Goal: Information Seeking & Learning: Learn about a topic

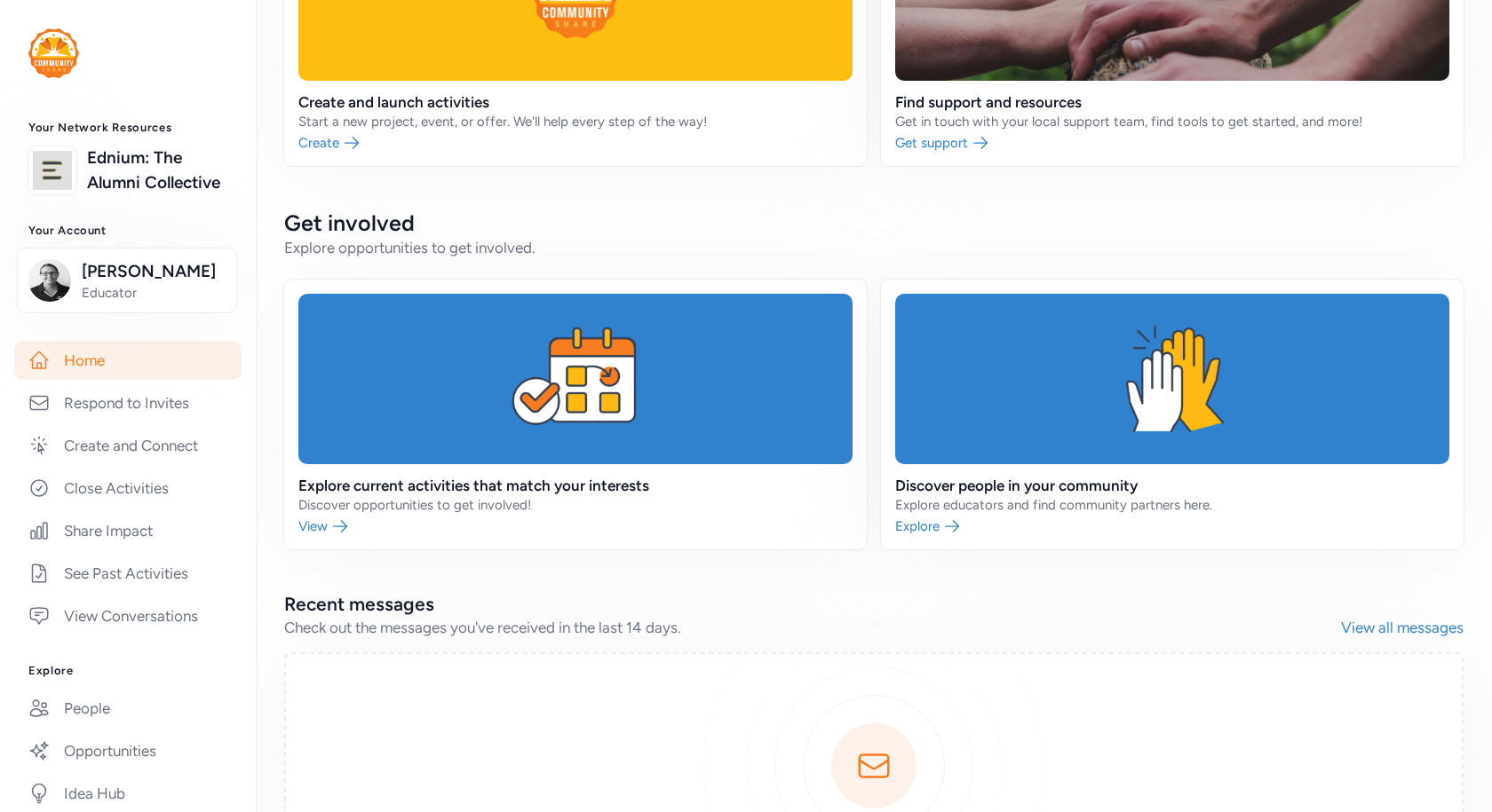
scroll to position [177, 0]
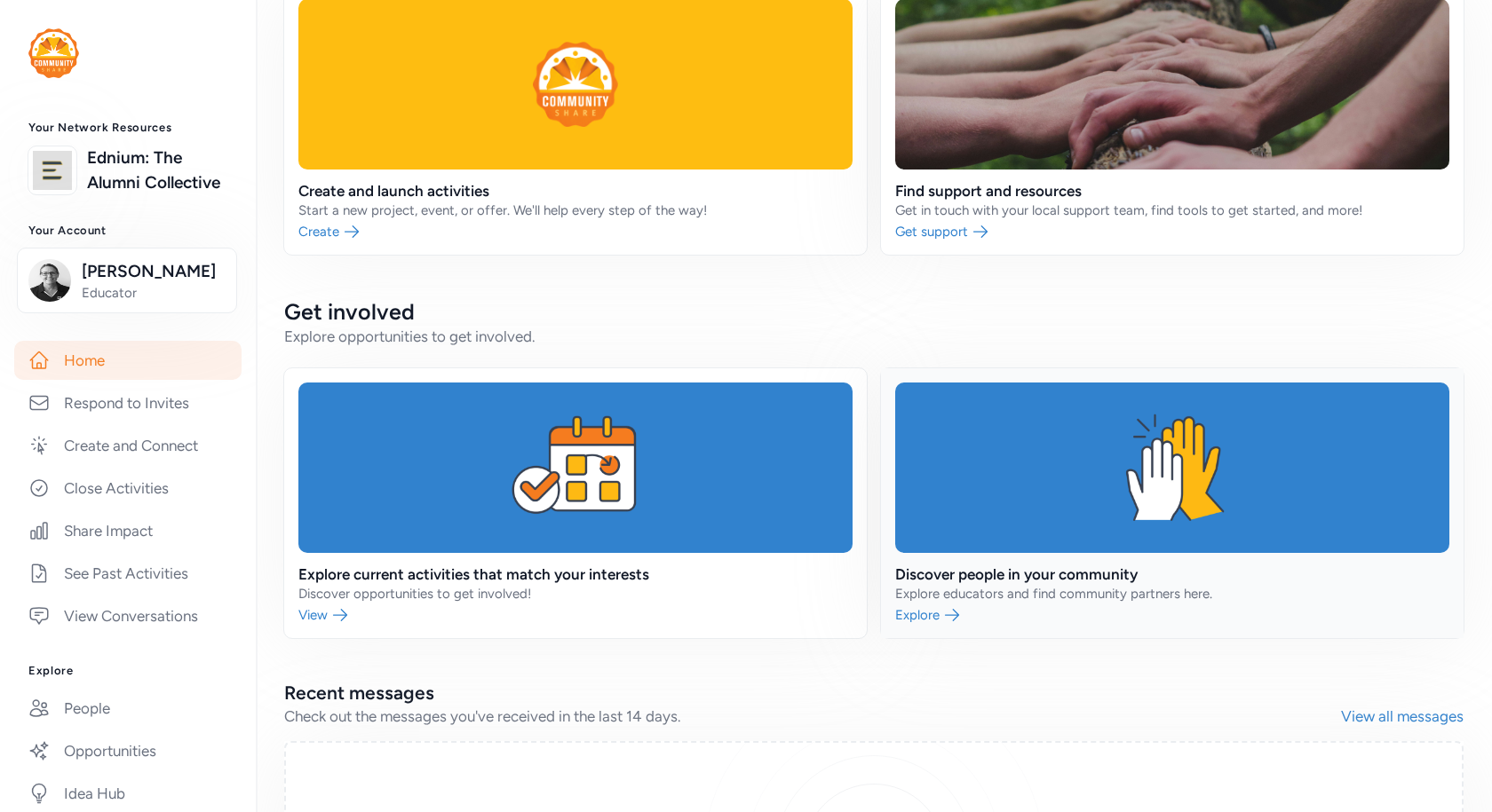
click at [917, 614] on link at bounding box center [1172, 503] width 583 height 269
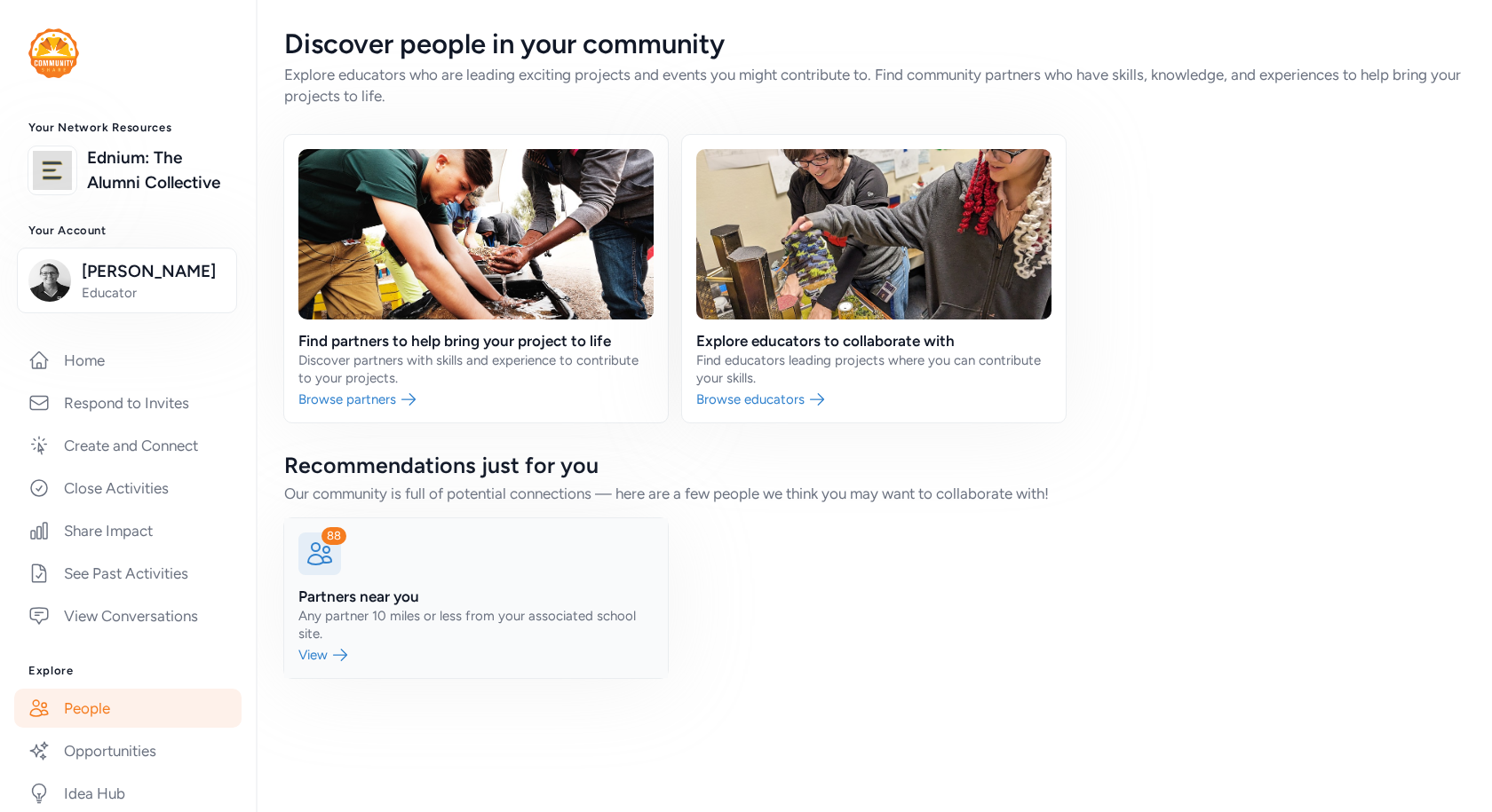
click at [325, 658] on link at bounding box center [476, 598] width 383 height 159
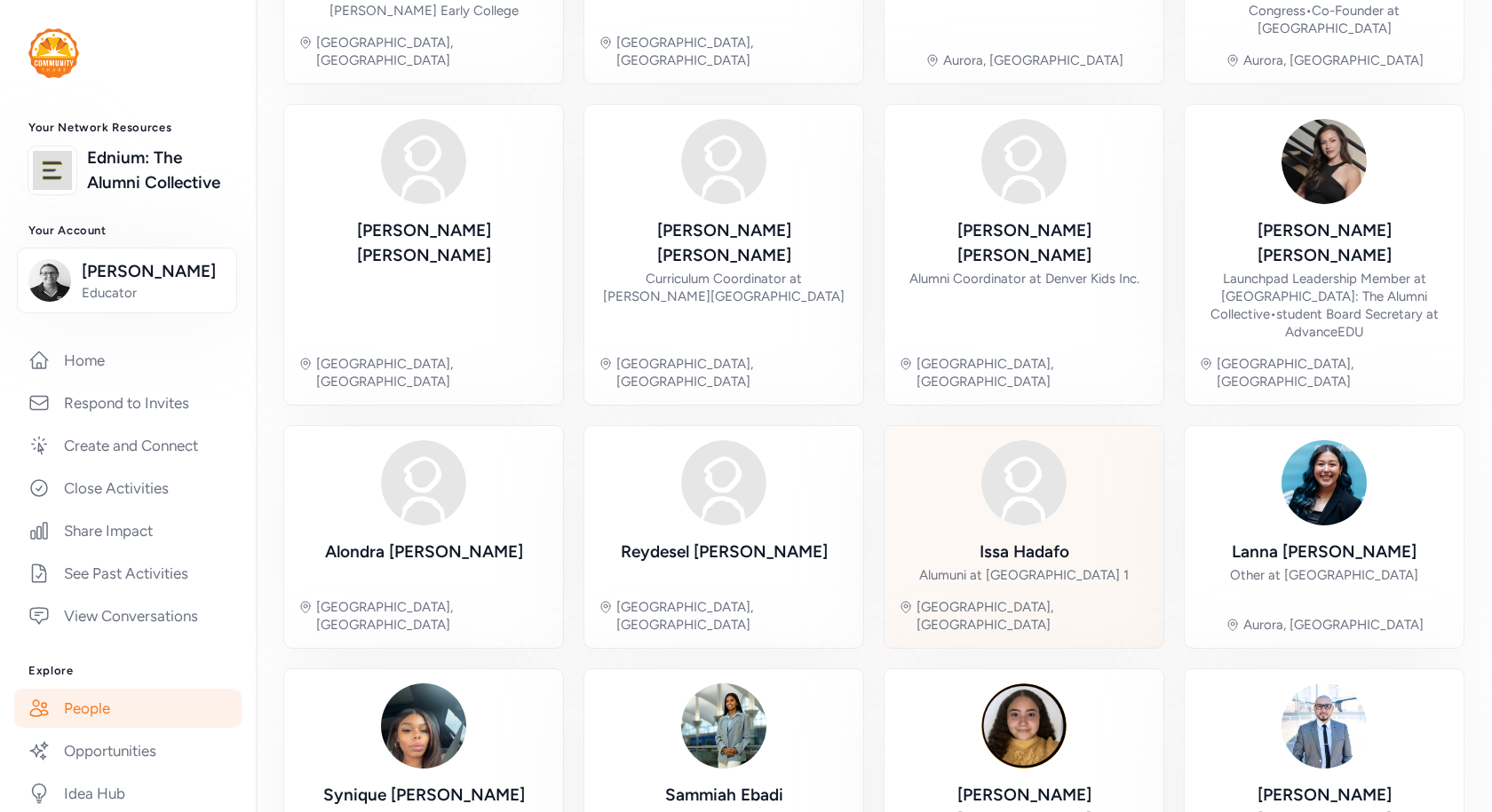
scroll to position [444, 0]
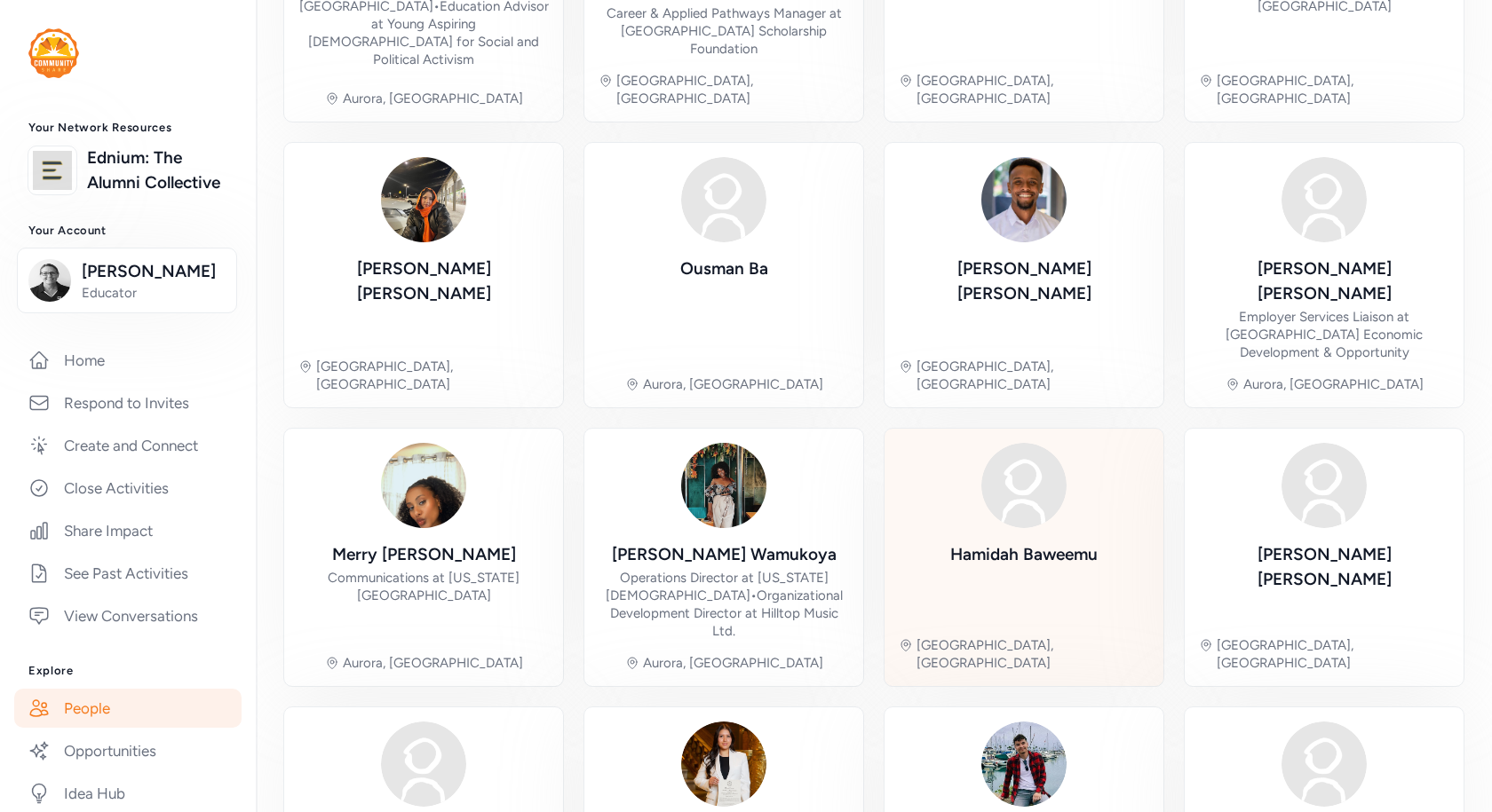
scroll to position [462, 0]
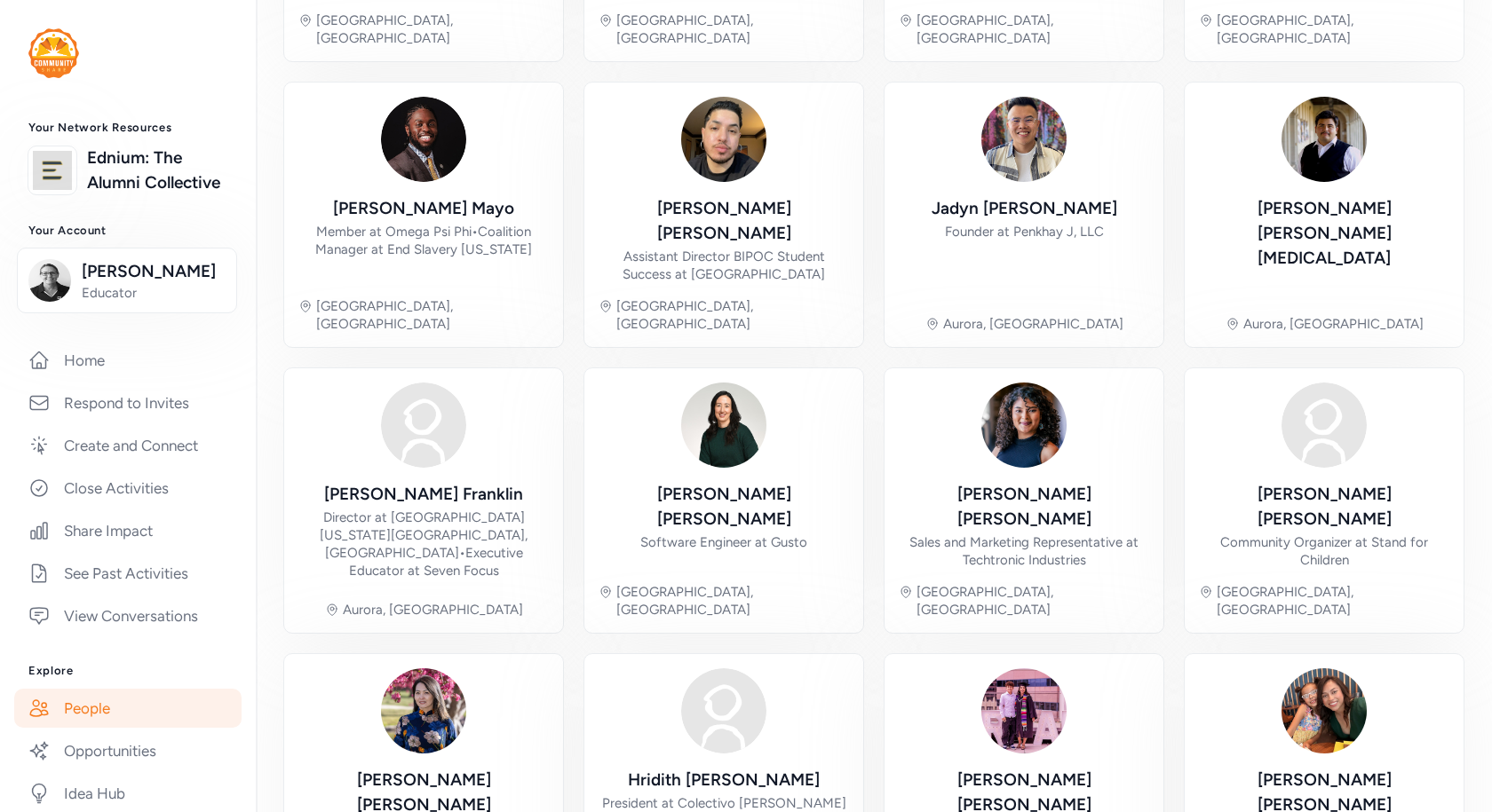
scroll to position [462, 0]
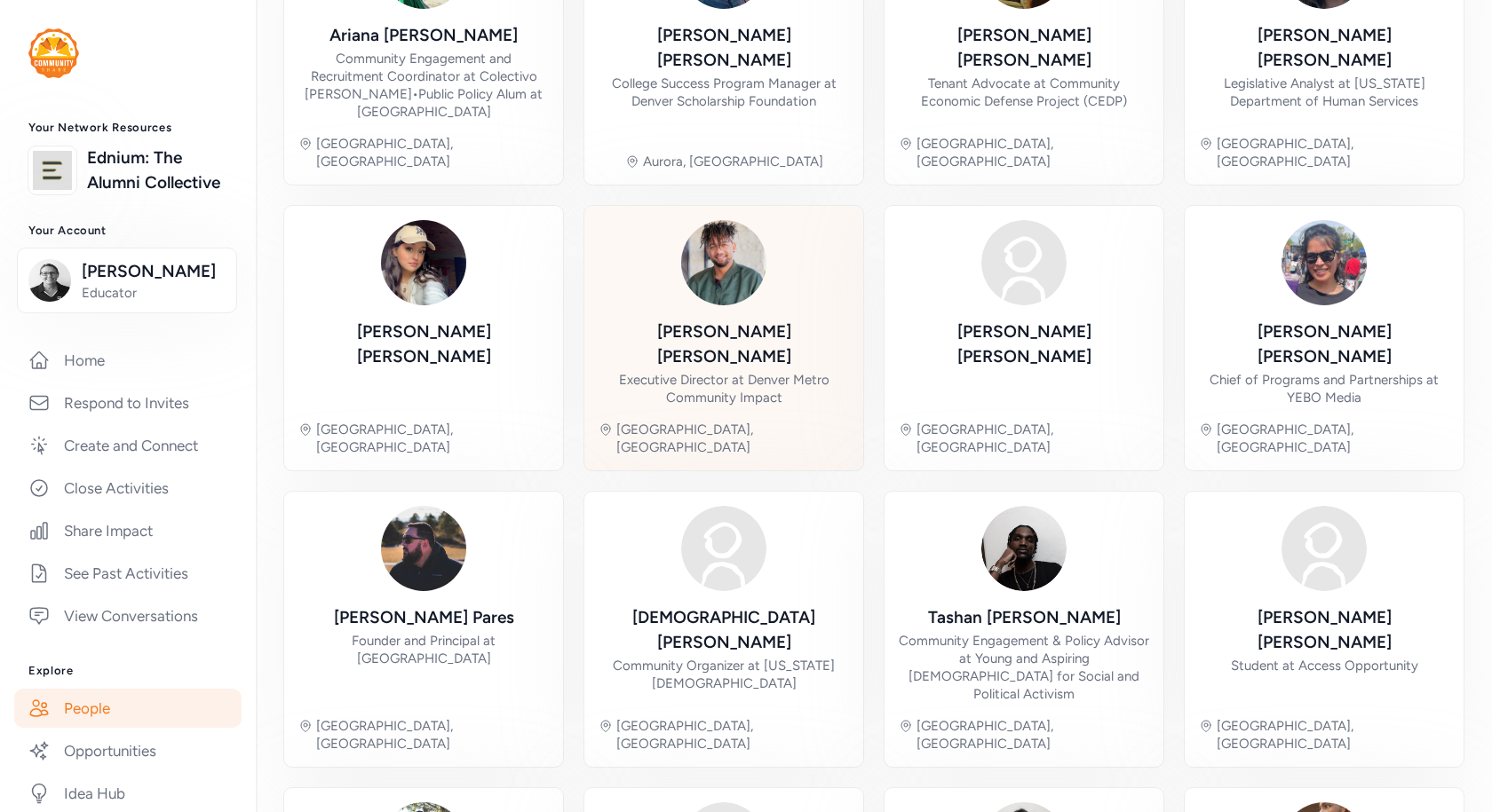
scroll to position [462, 0]
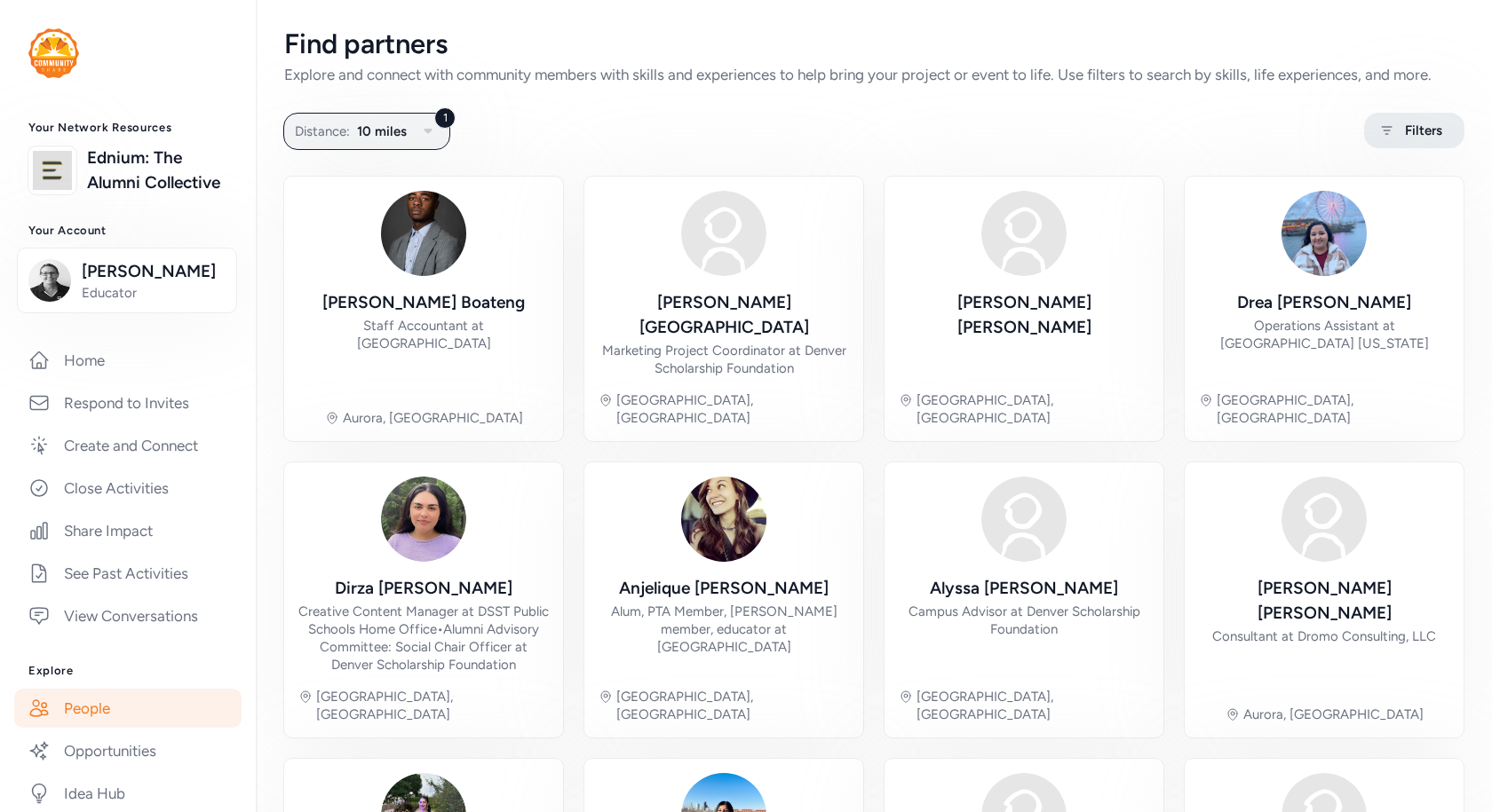
click at [1405, 132] on span "Filters" at bounding box center [1423, 130] width 37 height 21
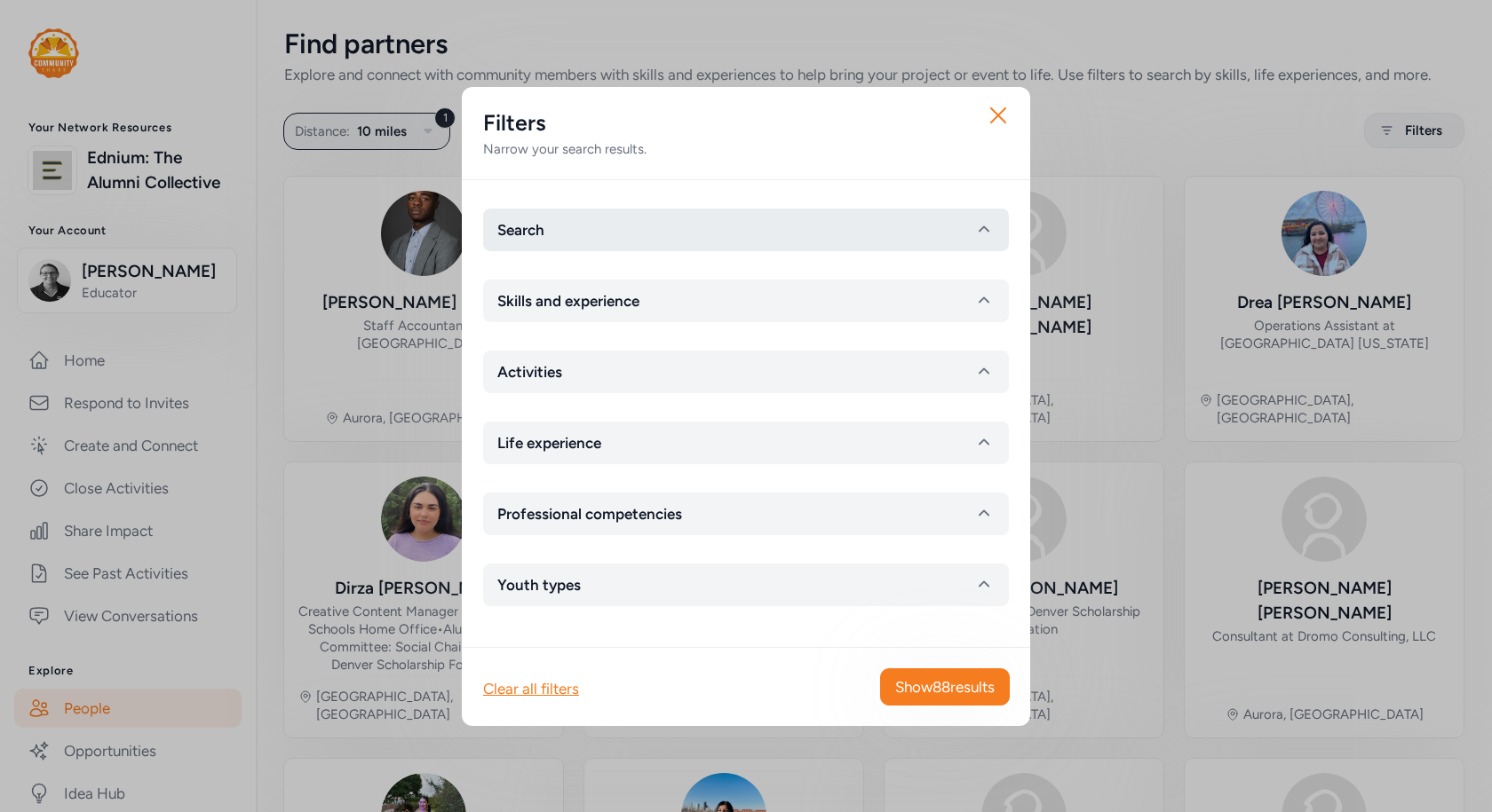
click at [858, 240] on button "Search" at bounding box center [746, 230] width 526 height 43
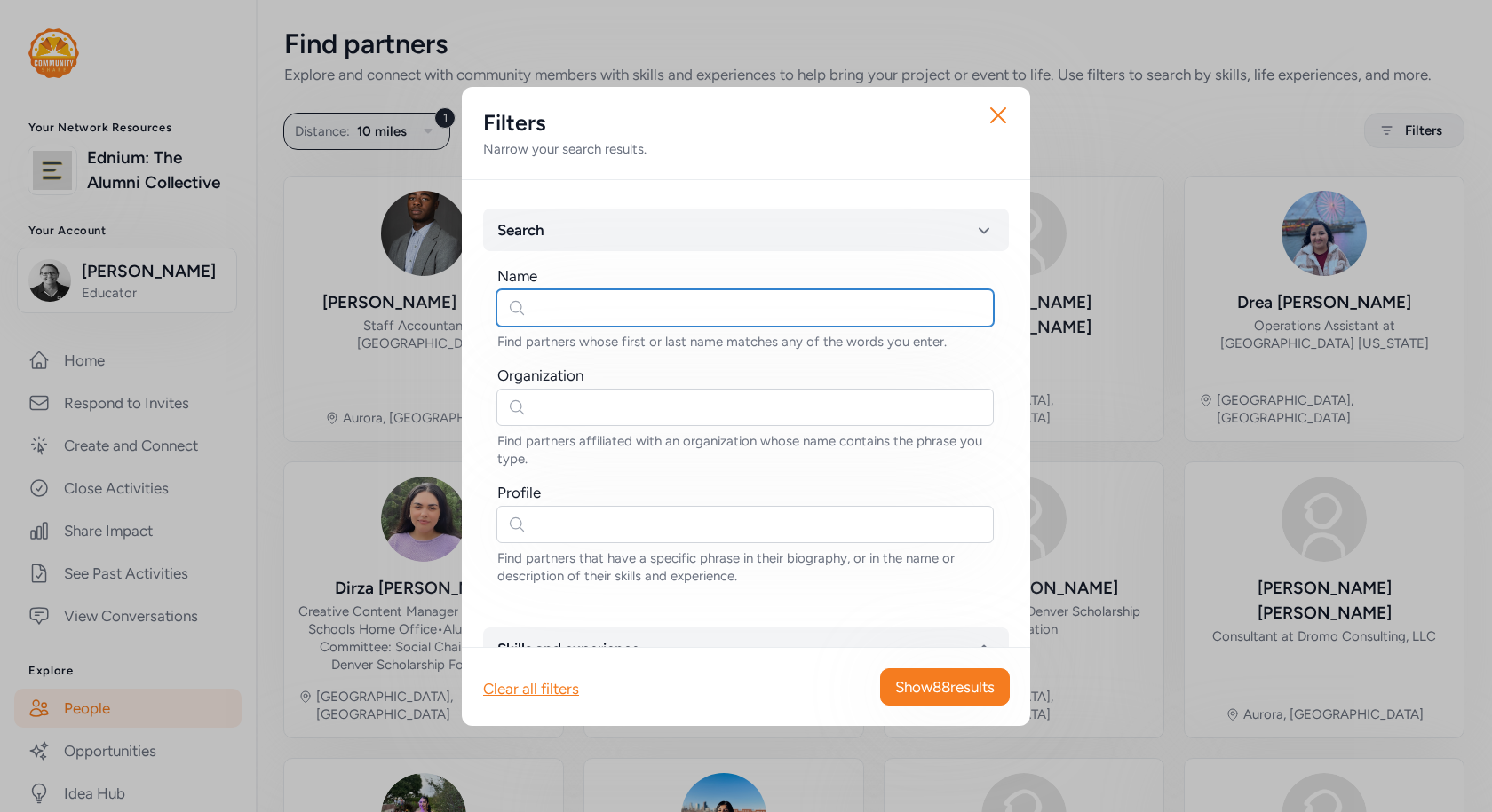
click at [643, 314] on input "text" at bounding box center [745, 307] width 497 height 37
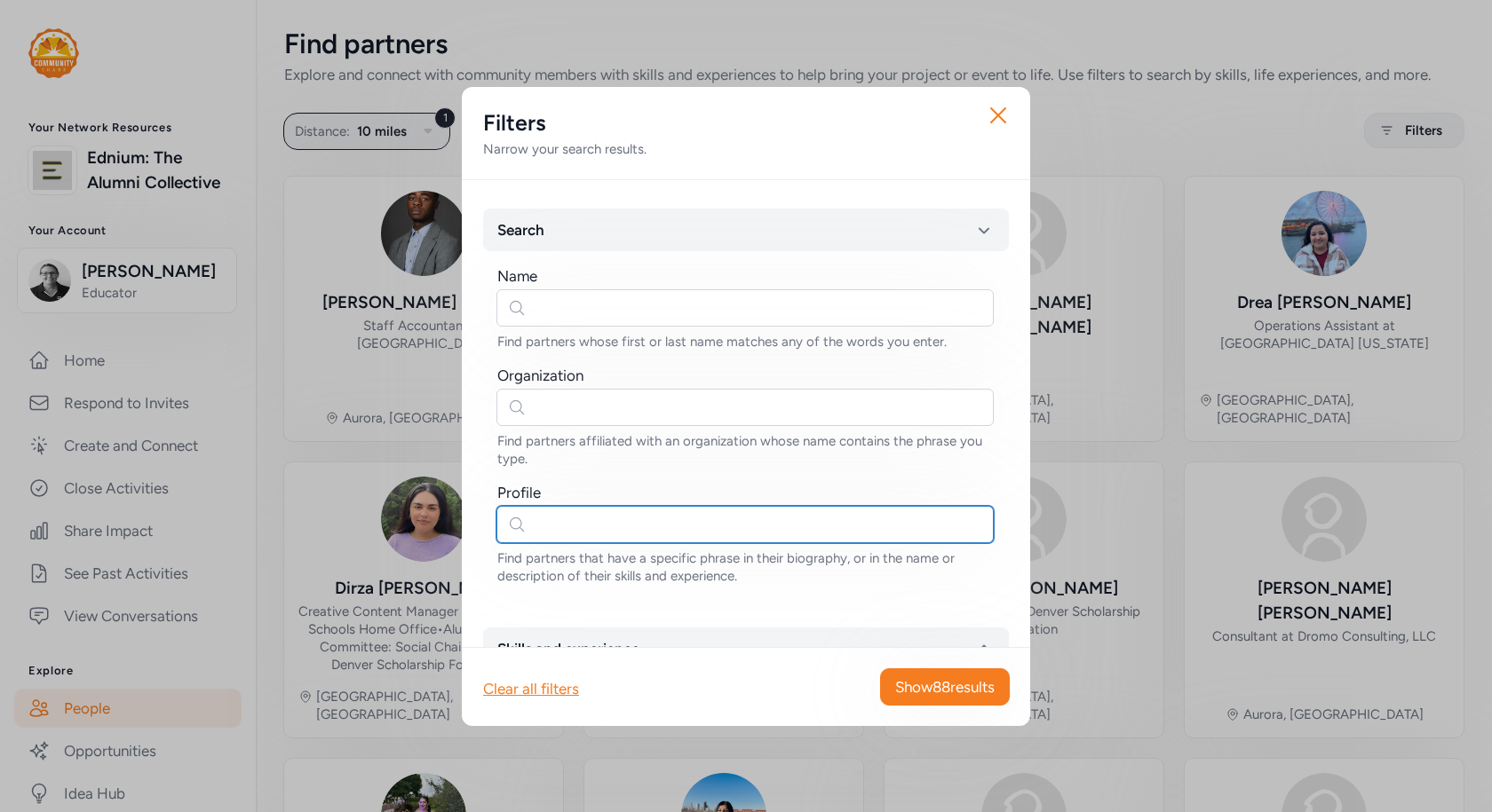
click at [570, 530] on input "text" at bounding box center [745, 524] width 497 height 37
type input "pilot"
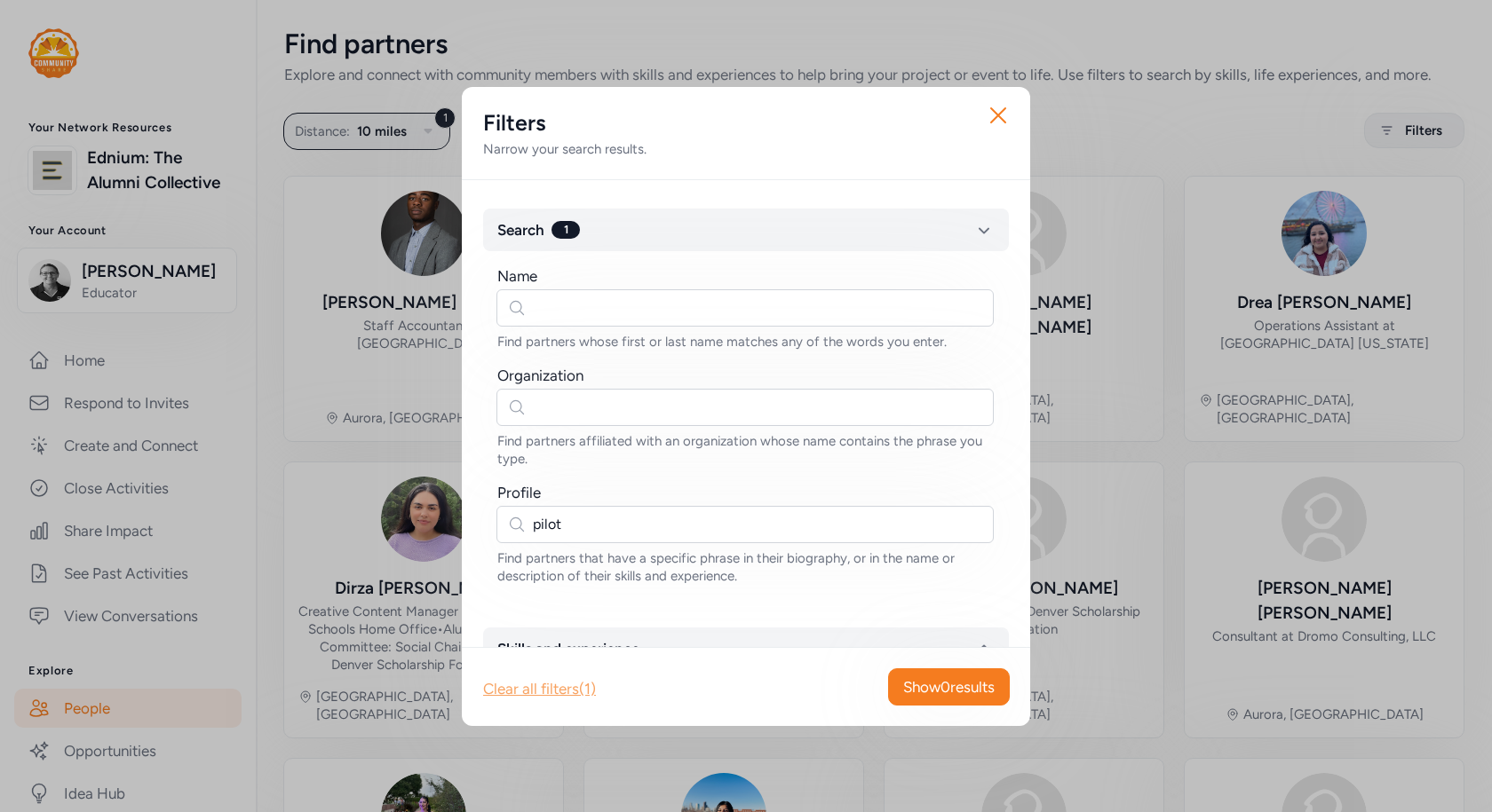
click at [545, 687] on div "Clear all filters (1)" at bounding box center [539, 689] width 113 height 21
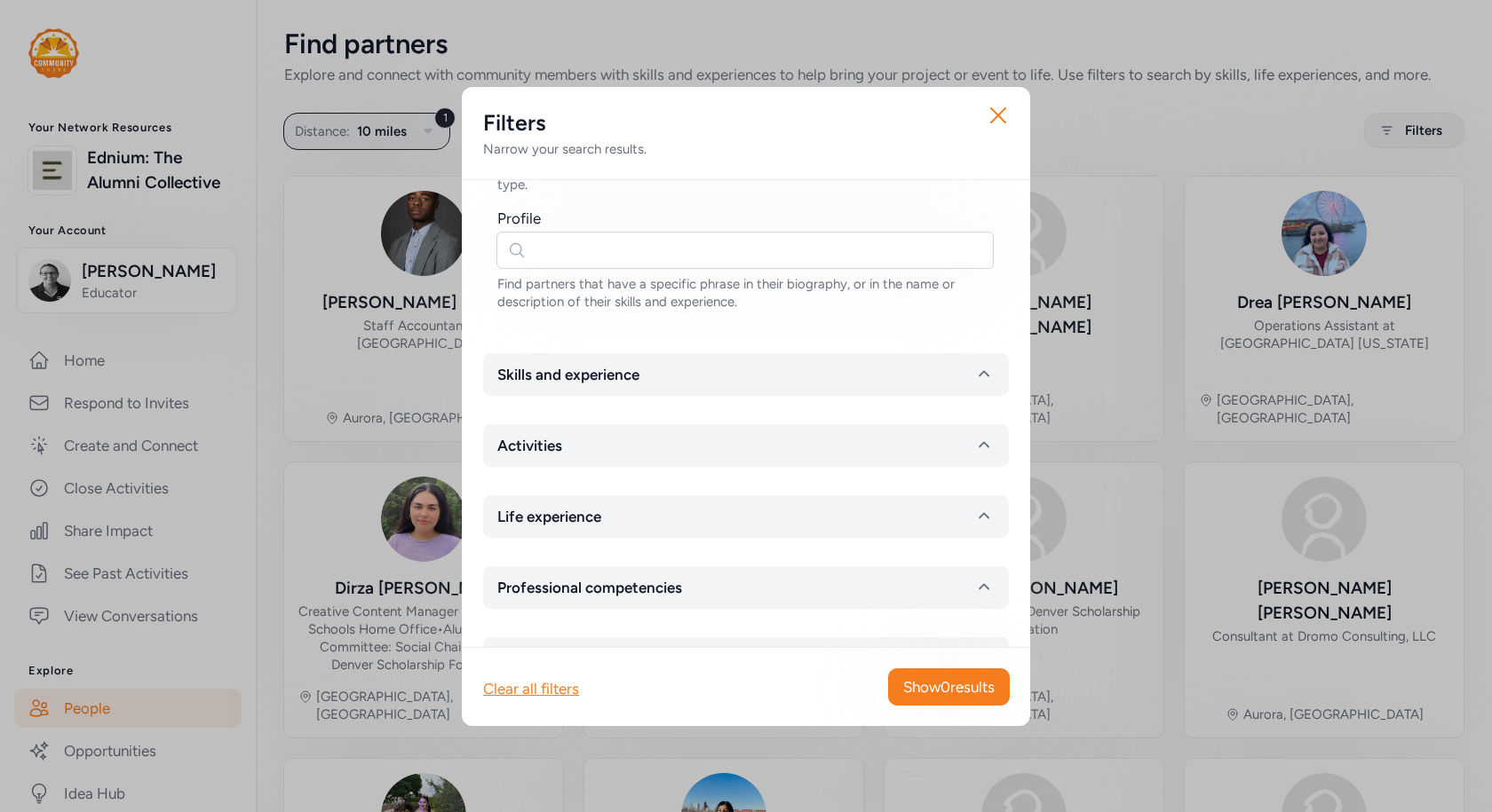
scroll to position [336, 0]
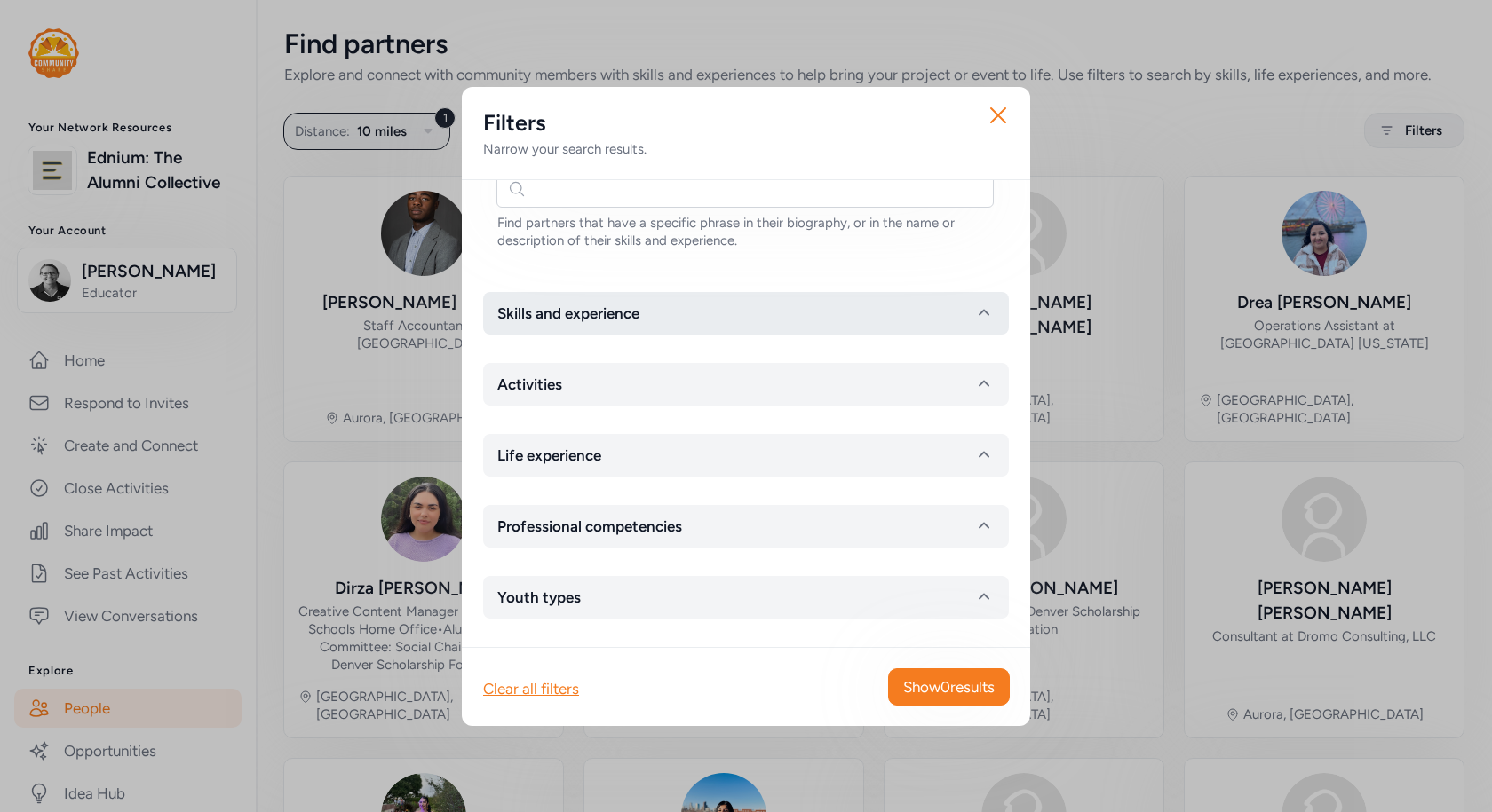
click at [662, 319] on button "Skills and experience" at bounding box center [746, 313] width 526 height 43
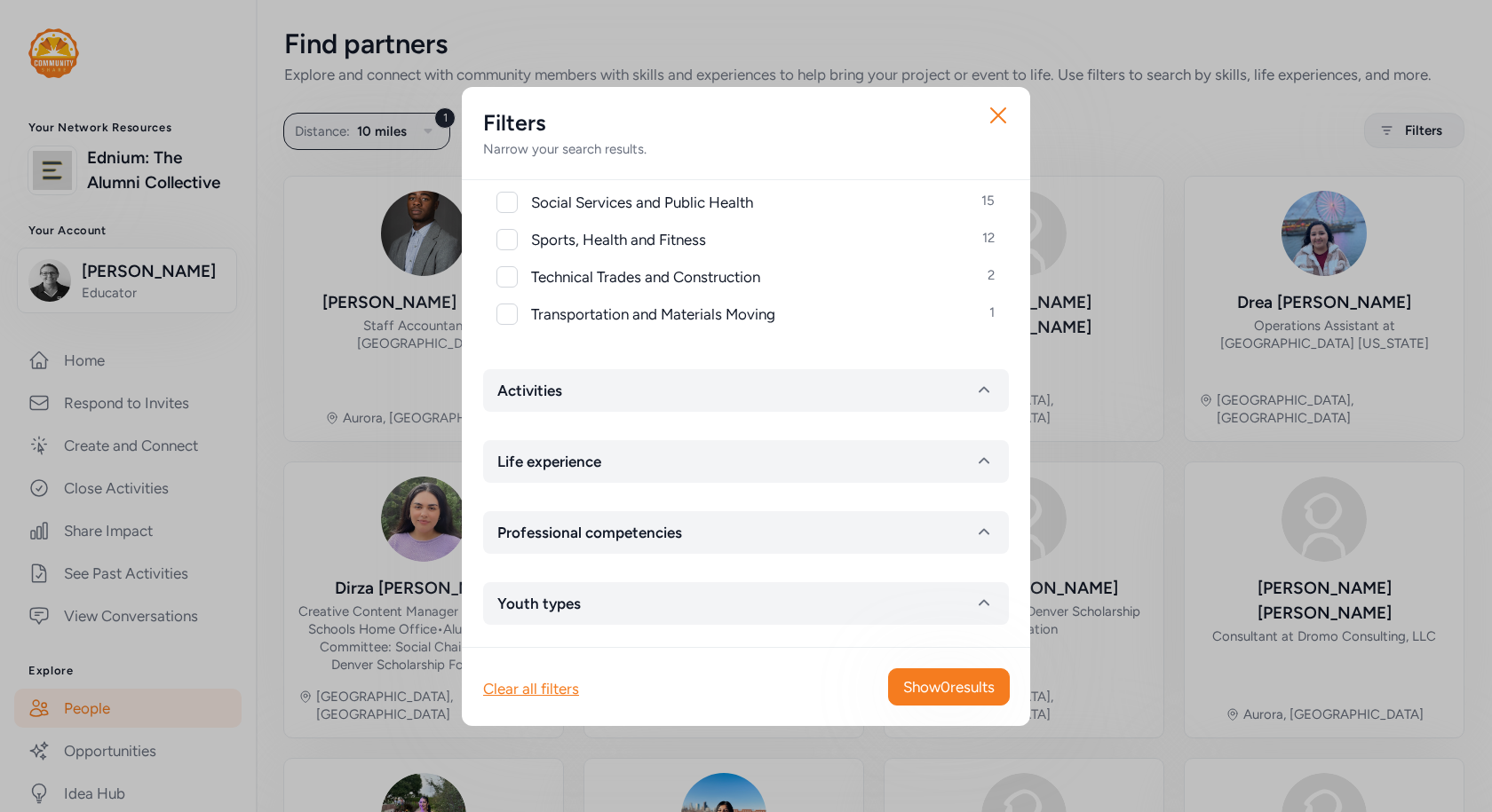
scroll to position [1282, 0]
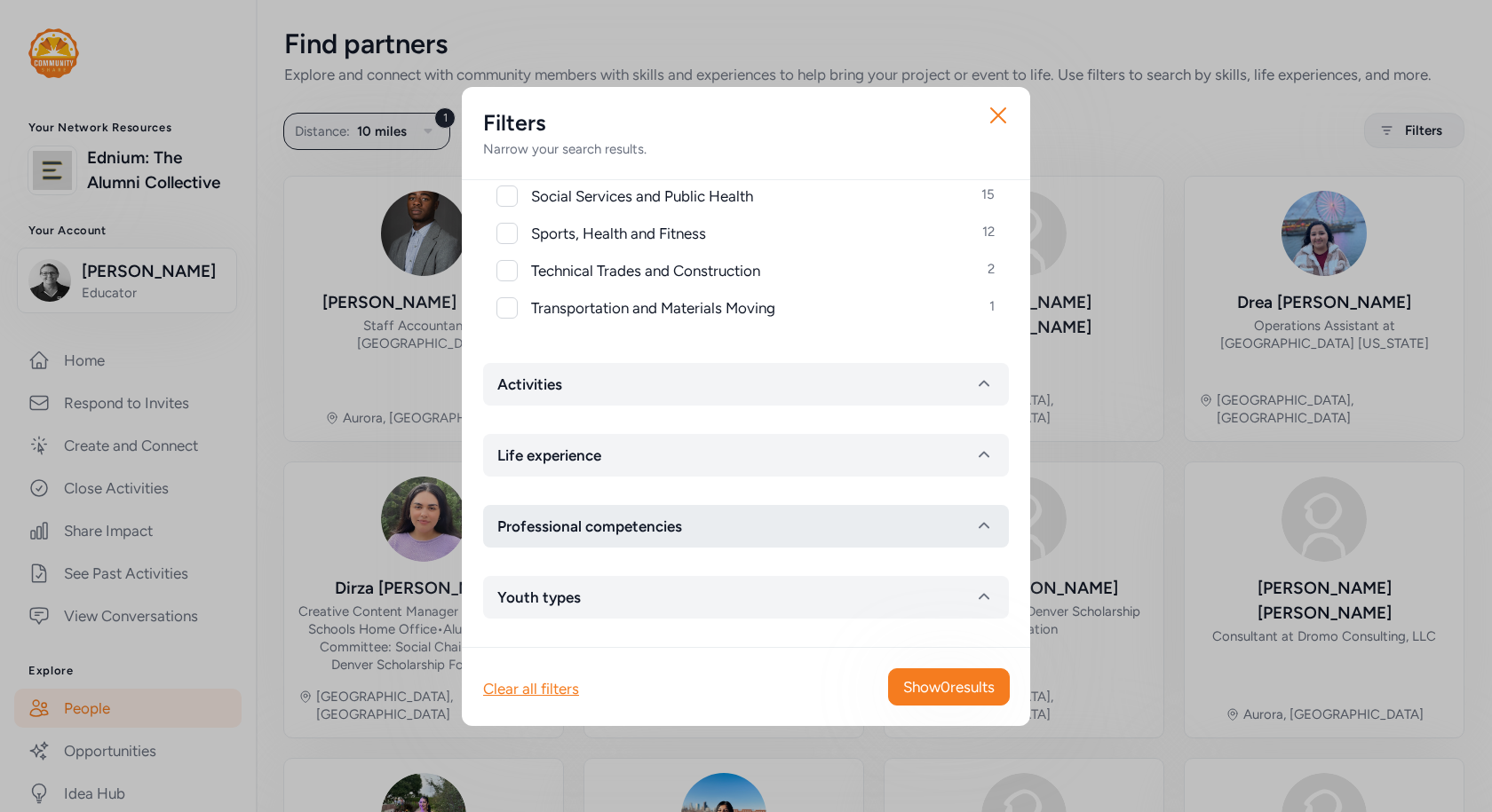
click at [632, 527] on span "Professional competencies" at bounding box center [589, 526] width 185 height 21
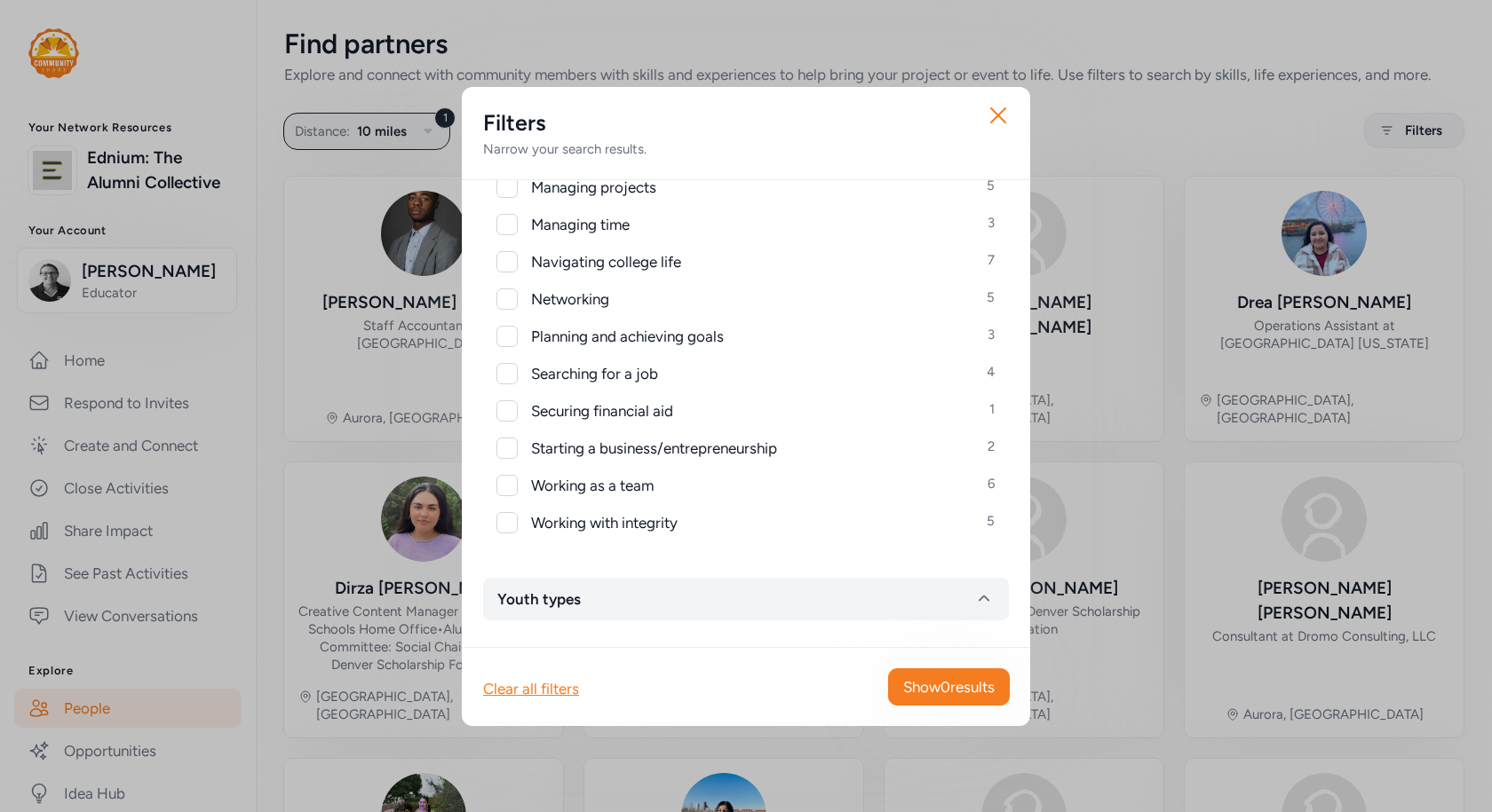
scroll to position [2078, 0]
click at [1002, 103] on icon "button" at bounding box center [998, 116] width 28 height 28
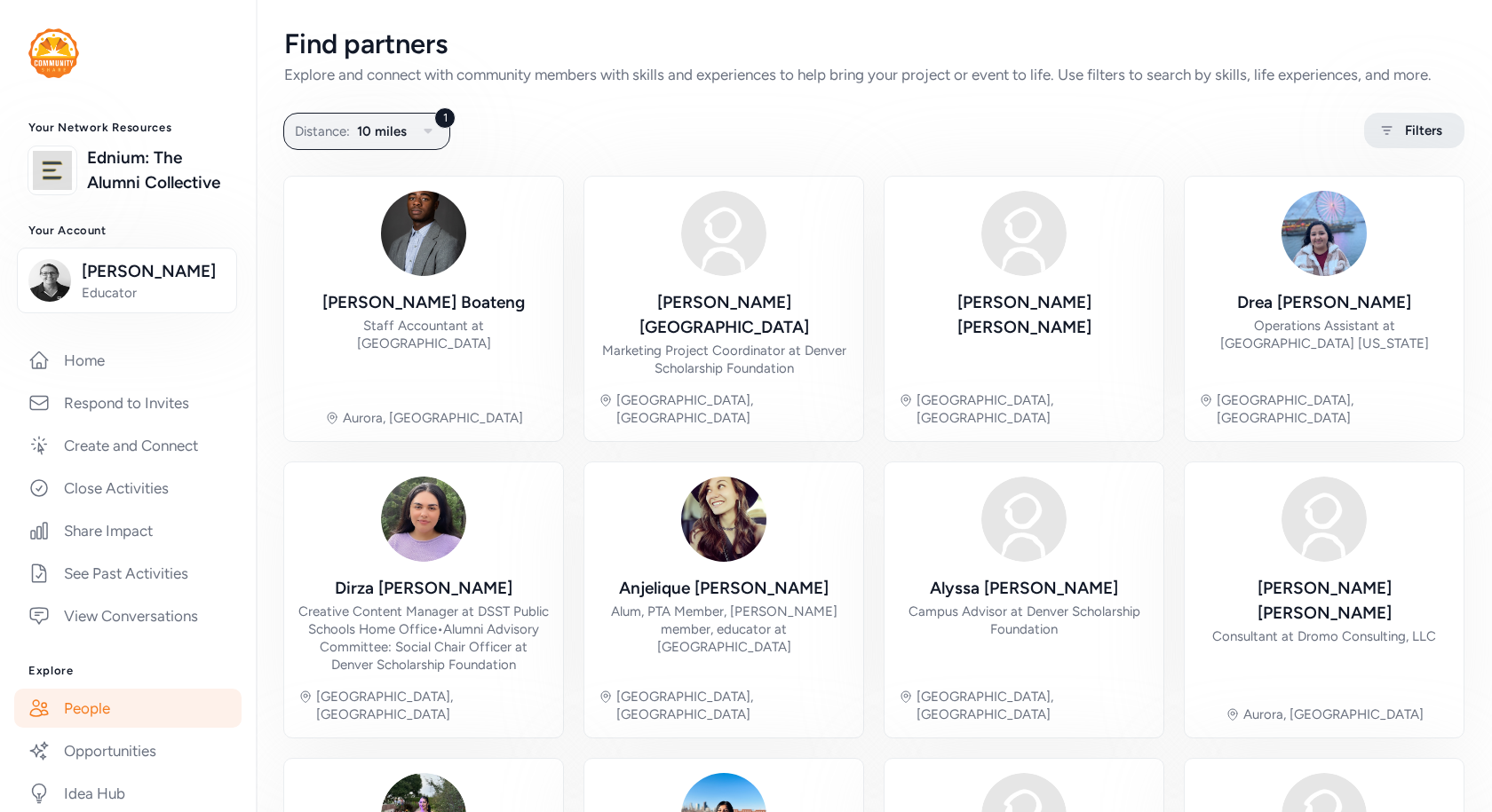
click at [1405, 128] on span "Filters" at bounding box center [1423, 130] width 37 height 21
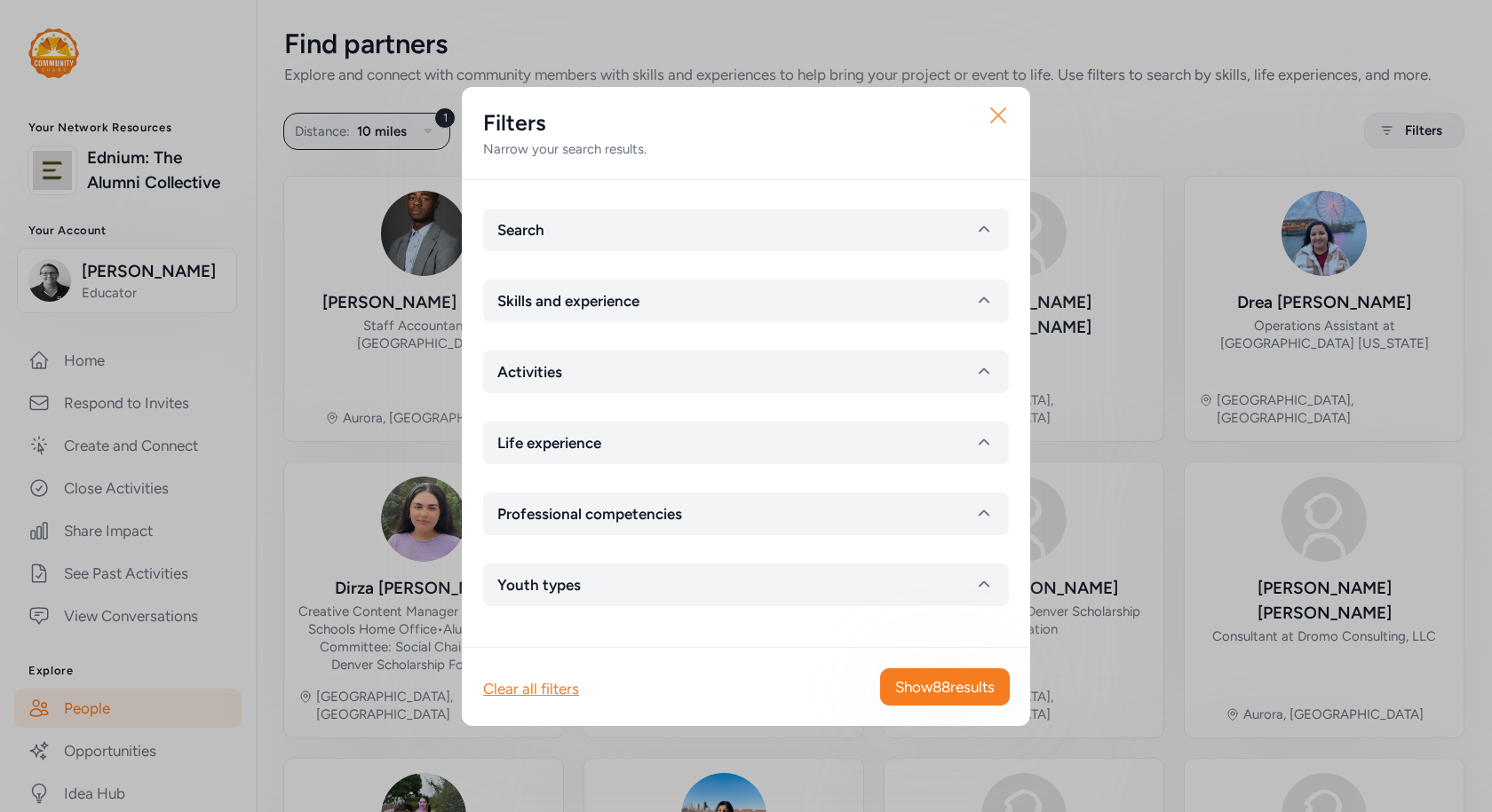
click at [998, 114] on icon "button" at bounding box center [998, 115] width 14 height 14
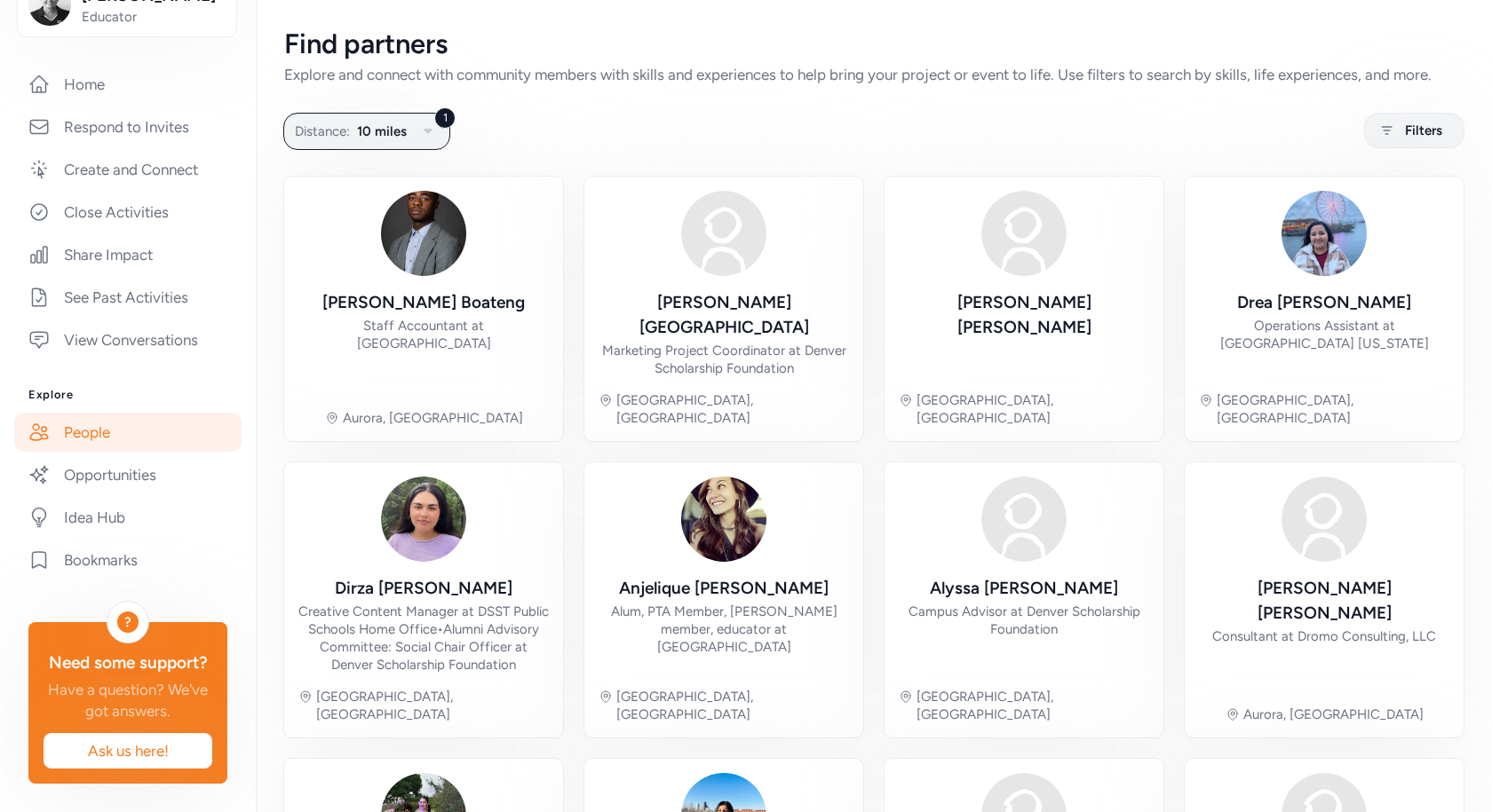
scroll to position [325, 0]
click at [140, 755] on span "Ask us here!" at bounding box center [128, 750] width 140 height 21
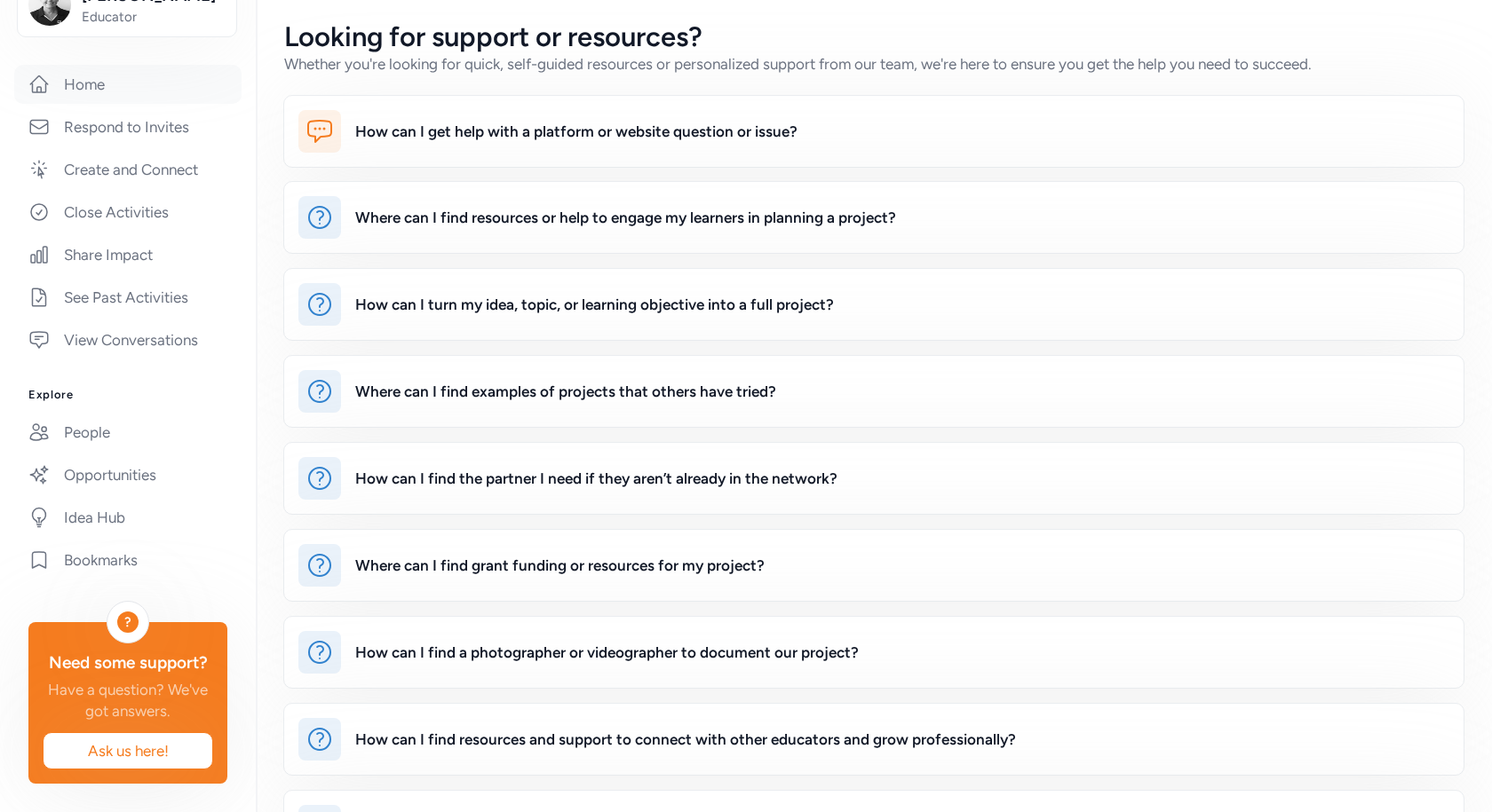
click at [90, 66] on link "Home" at bounding box center [128, 83] width 228 height 39
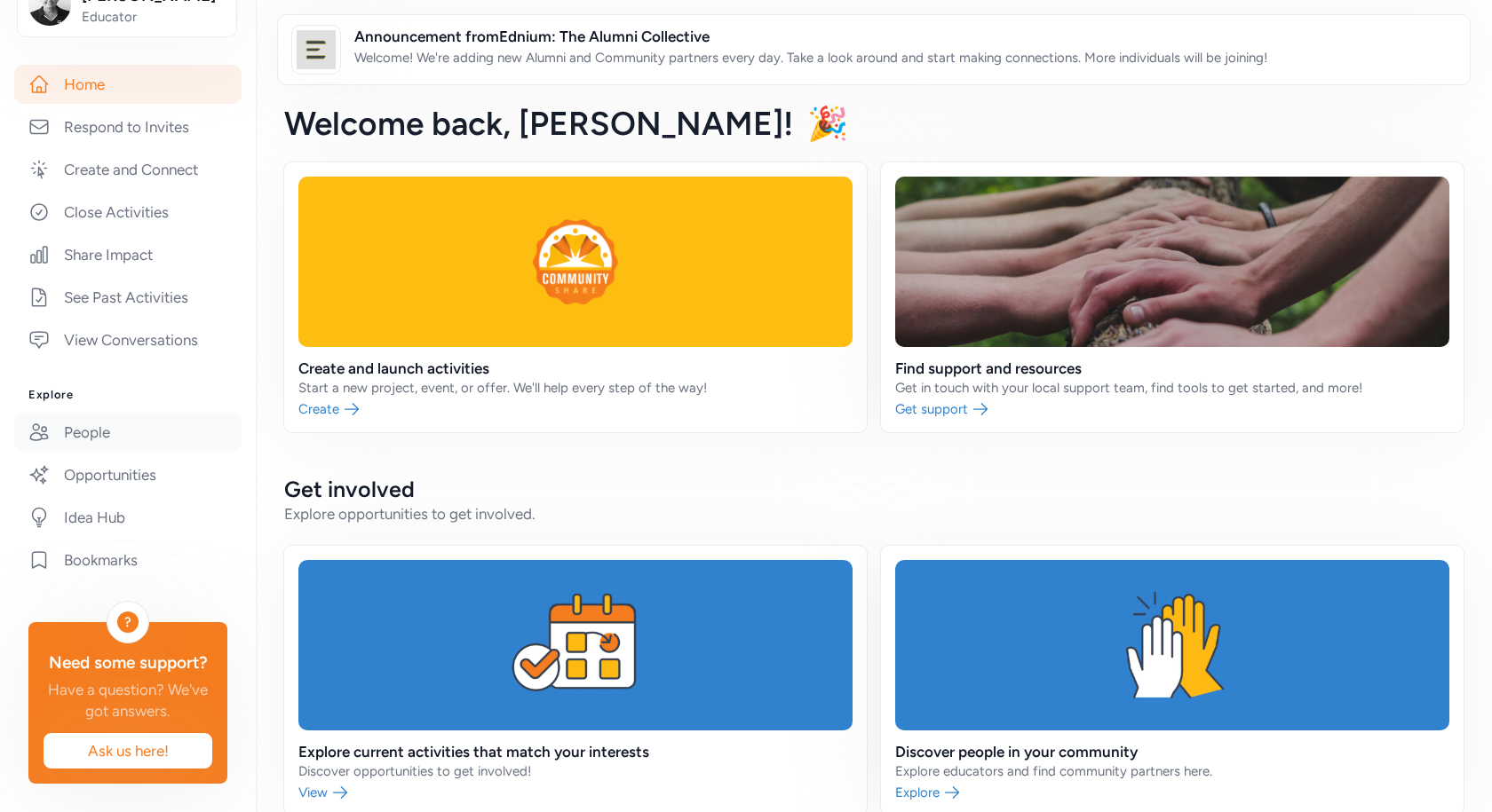
click at [89, 413] on link "People" at bounding box center [128, 432] width 228 height 39
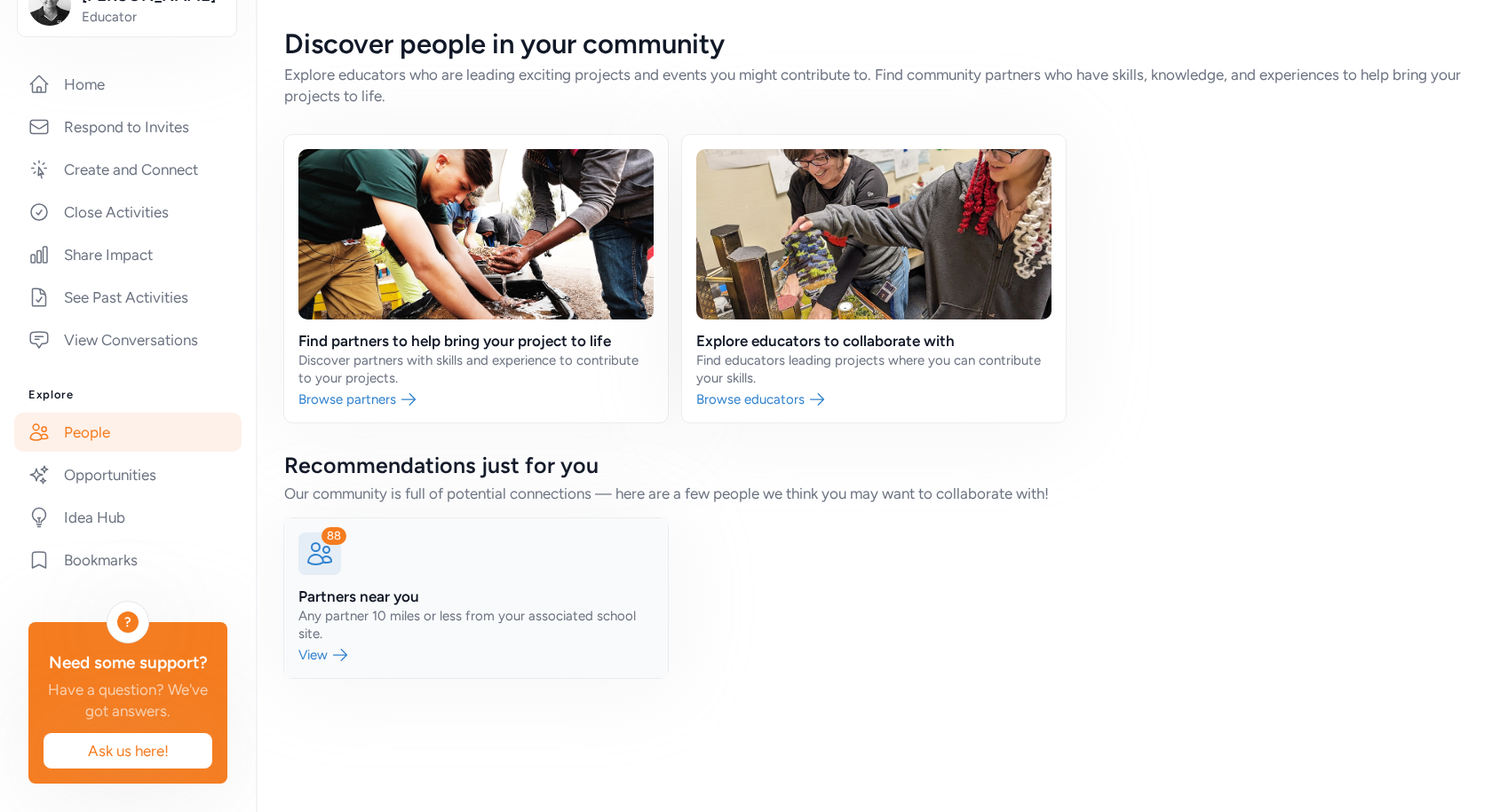
click at [329, 542] on div "88" at bounding box center [334, 536] width 25 height 18
click at [338, 533] on div "88" at bounding box center [334, 536] width 25 height 18
click at [326, 651] on link at bounding box center [476, 598] width 383 height 159
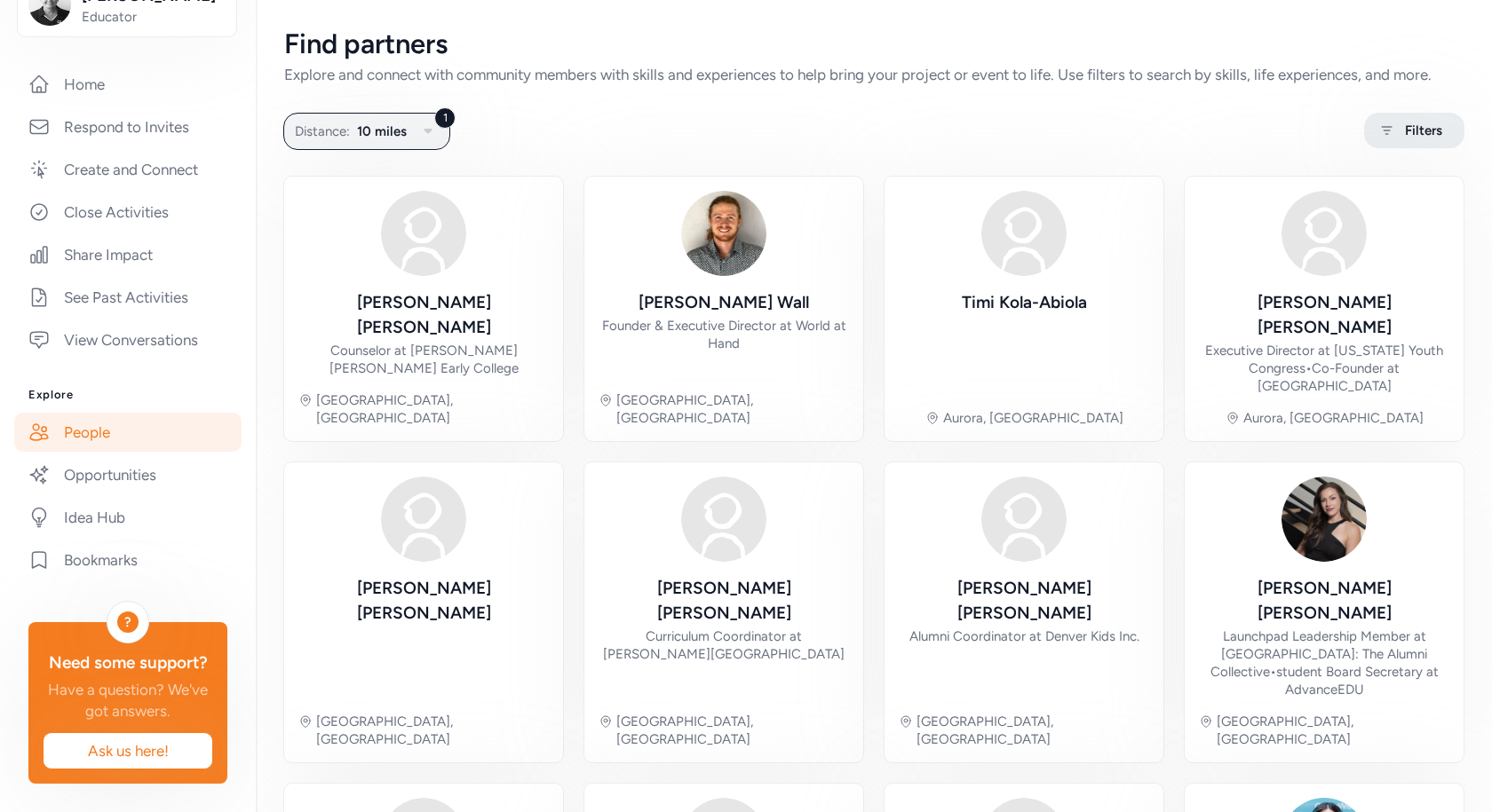
click at [1405, 123] on span "Filters" at bounding box center [1423, 130] width 37 height 21
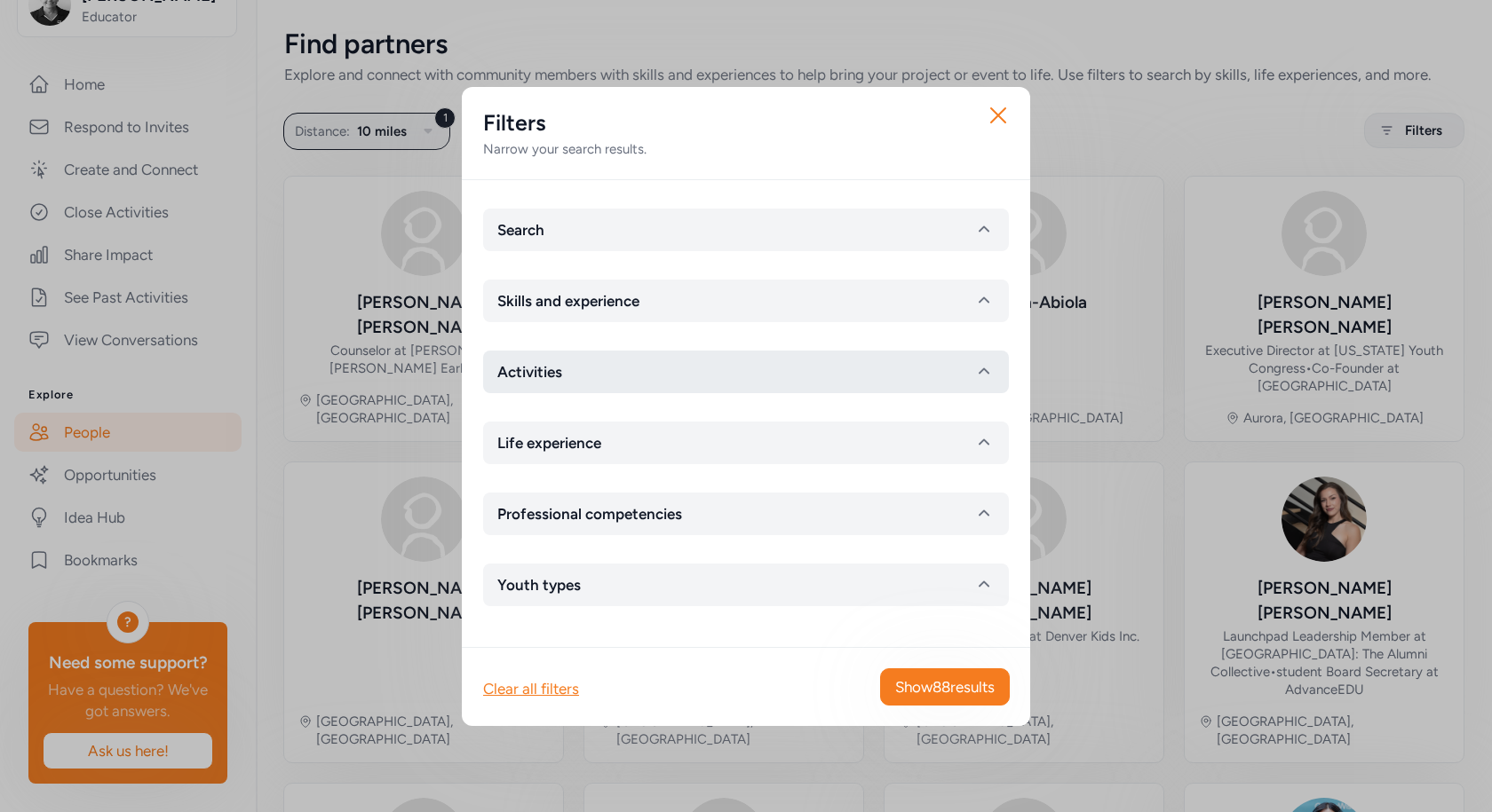
click at [660, 385] on button "Activities" at bounding box center [746, 372] width 526 height 43
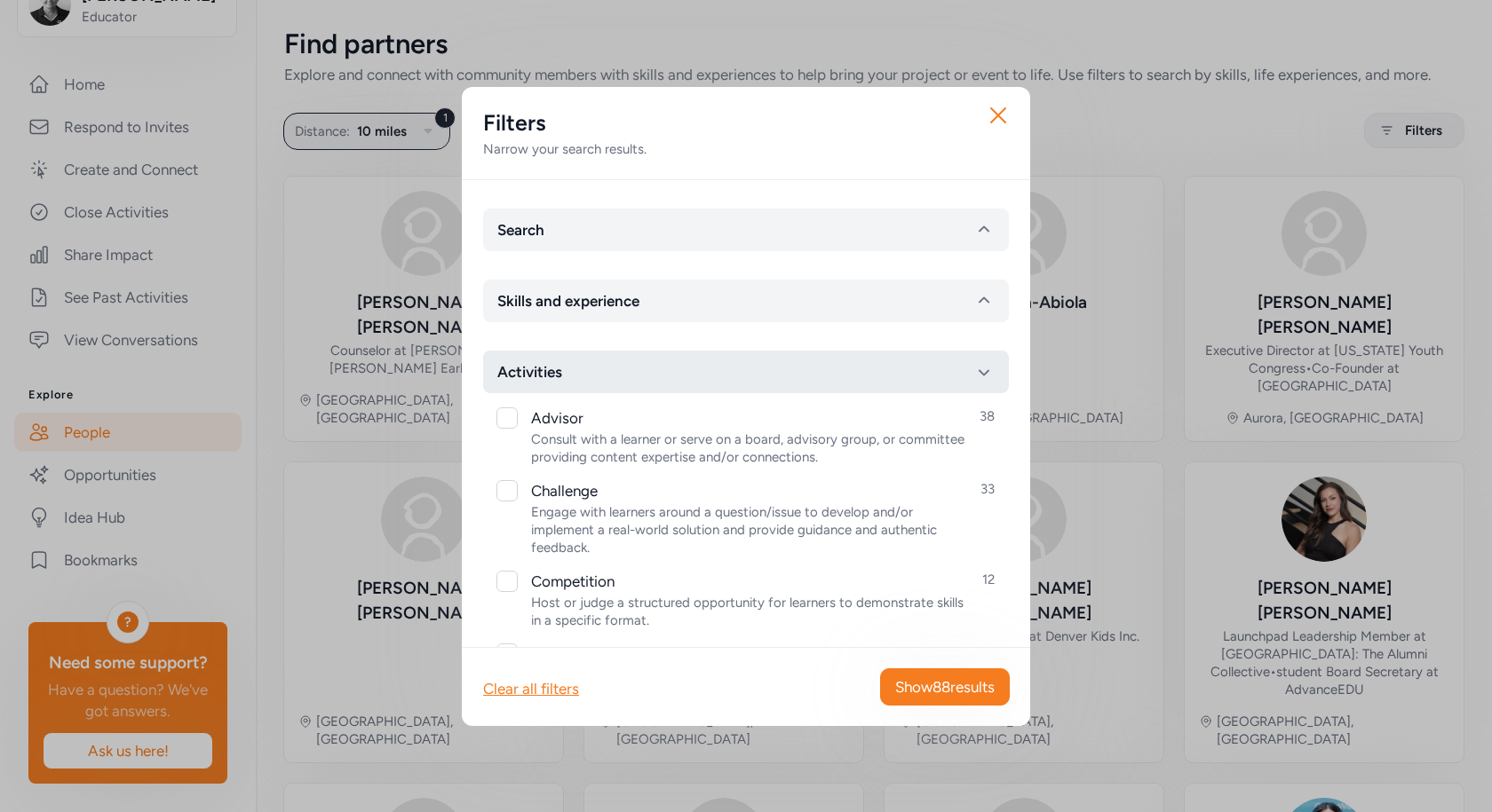
click at [662, 364] on button "Activities" at bounding box center [746, 372] width 526 height 43
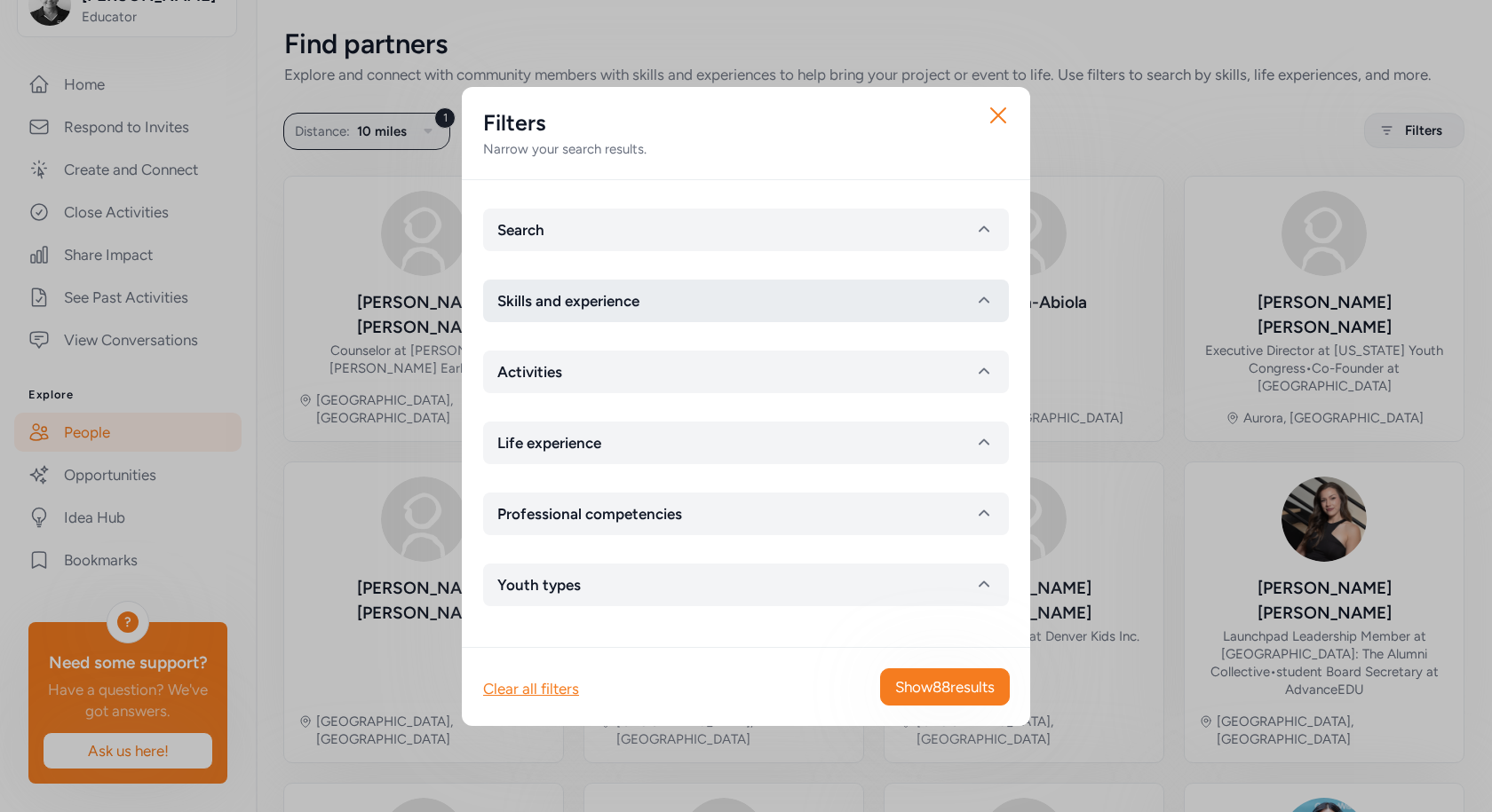
click at [677, 307] on button "Skills and experience" at bounding box center [746, 301] width 526 height 43
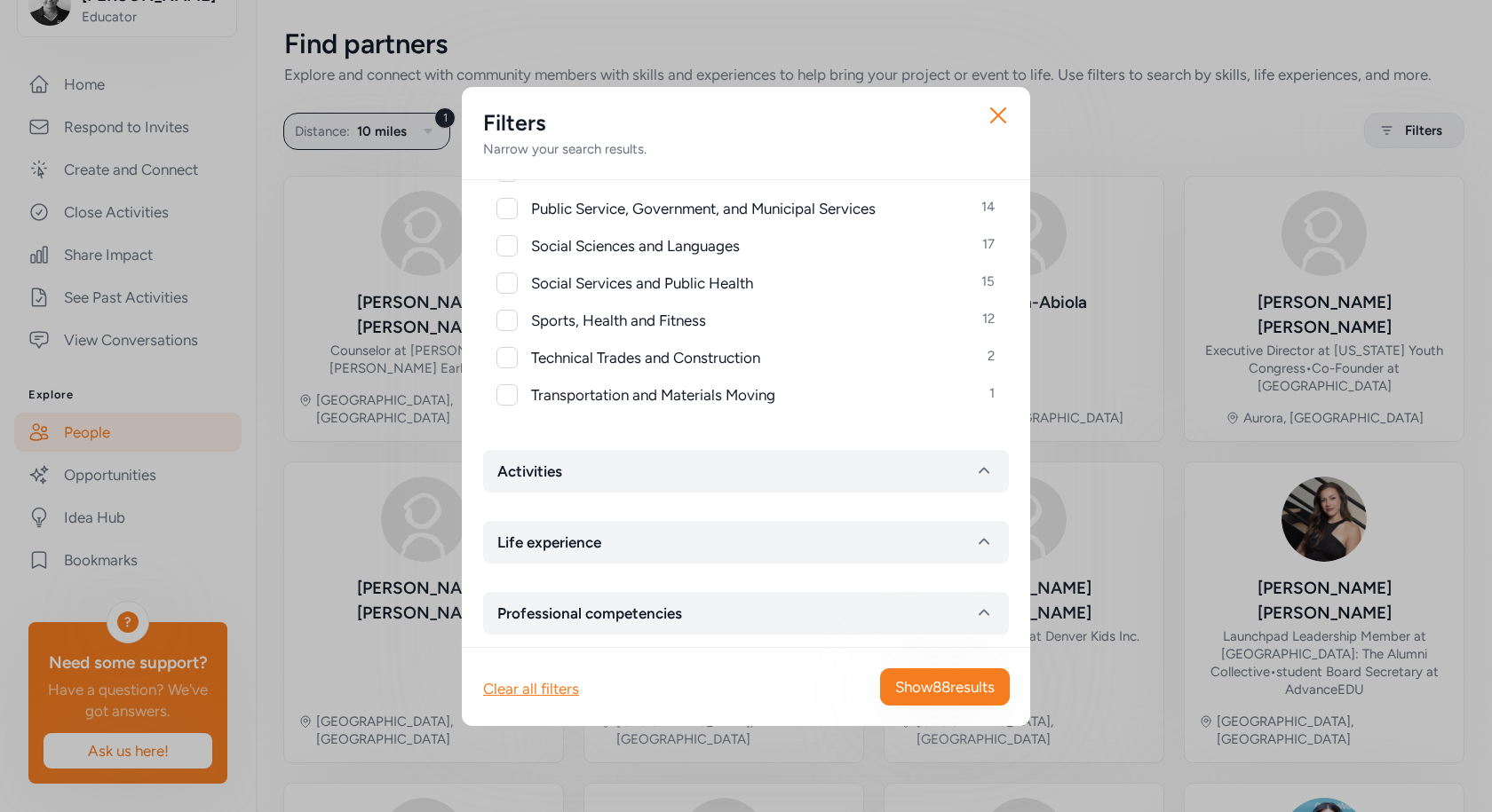
scroll to position [888, 0]
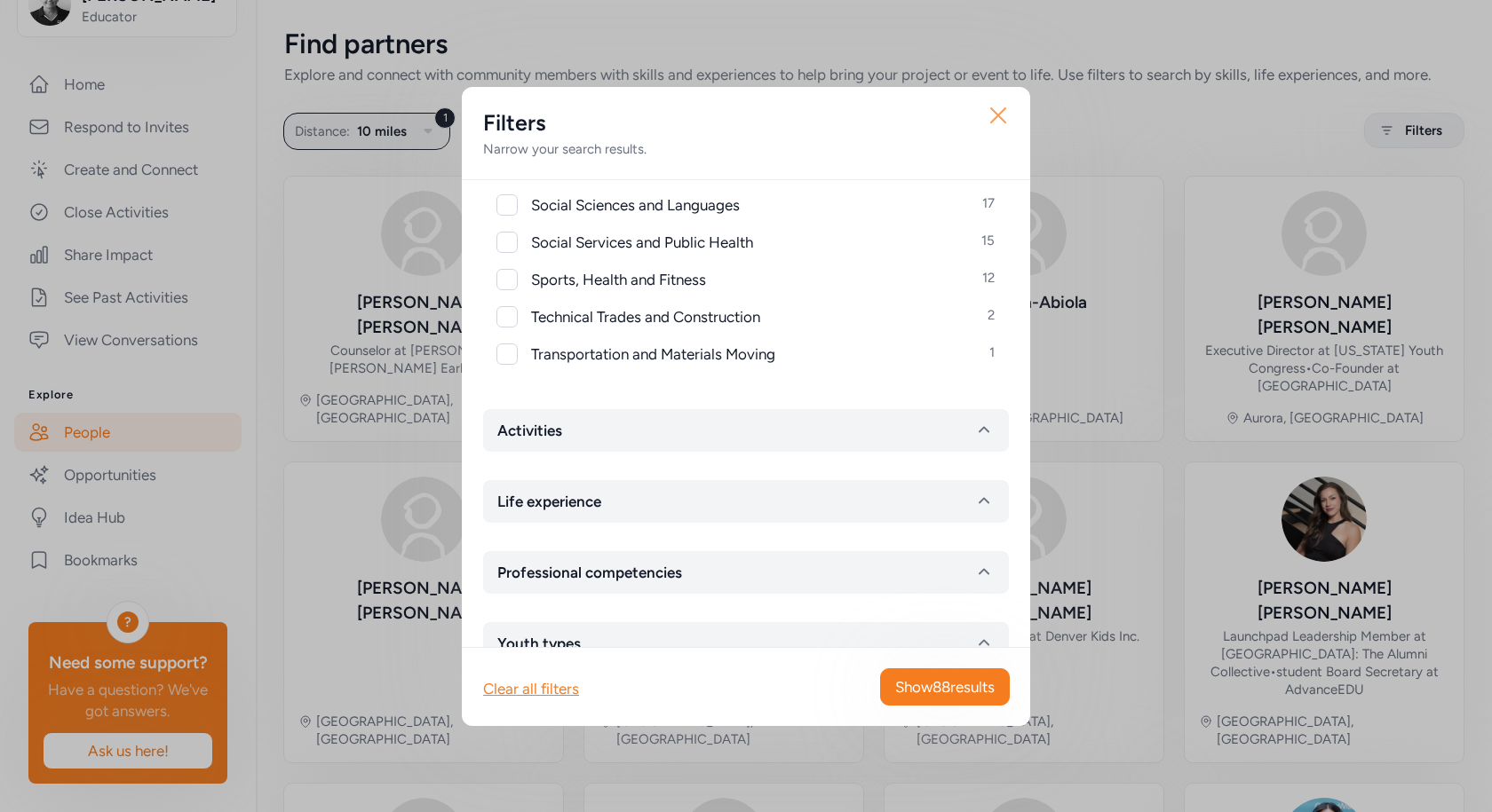
click at [995, 114] on icon "button" at bounding box center [998, 116] width 28 height 28
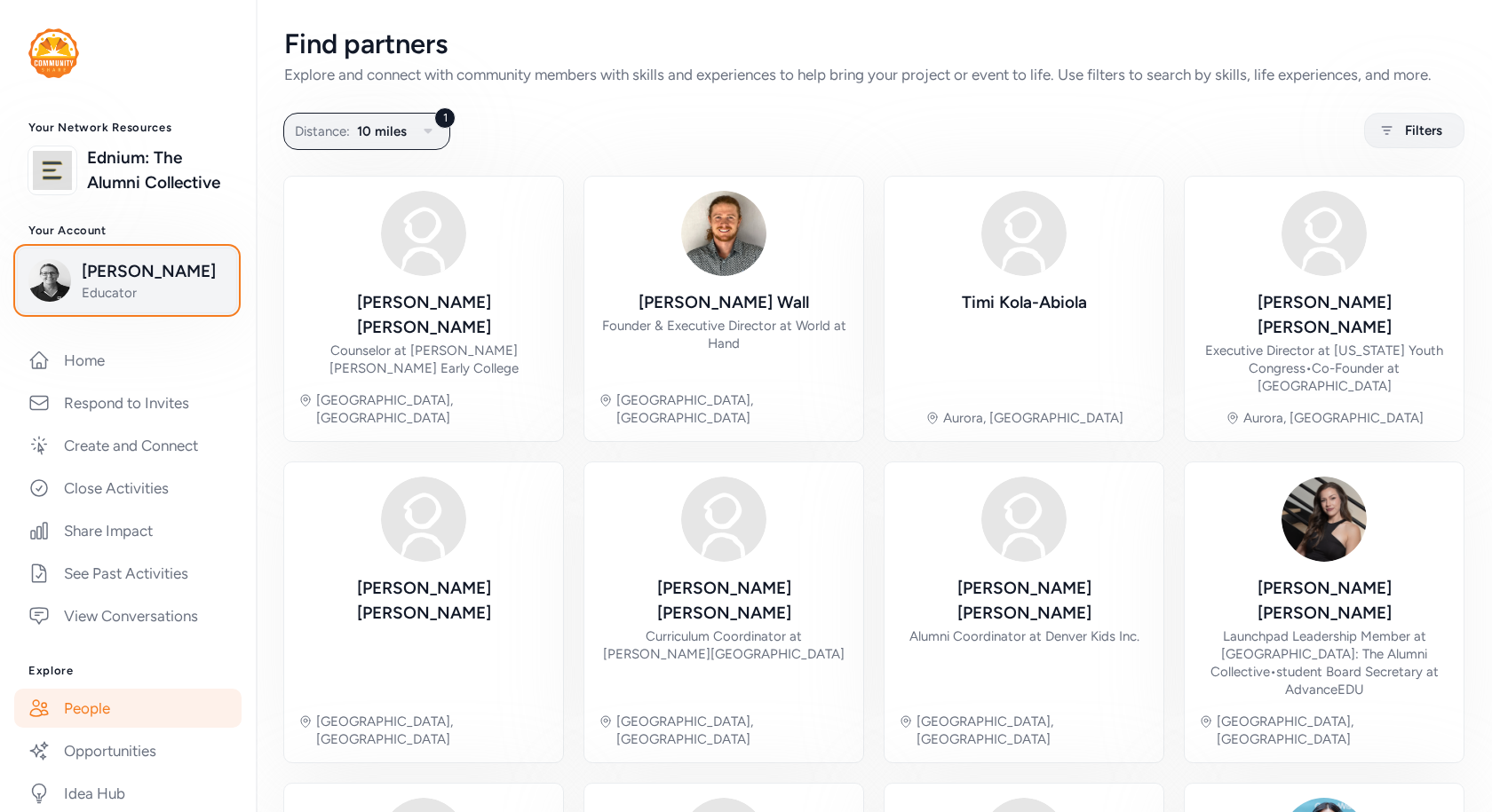
click at [124, 284] on span "Sarah Ozee" at bounding box center [154, 271] width 144 height 25
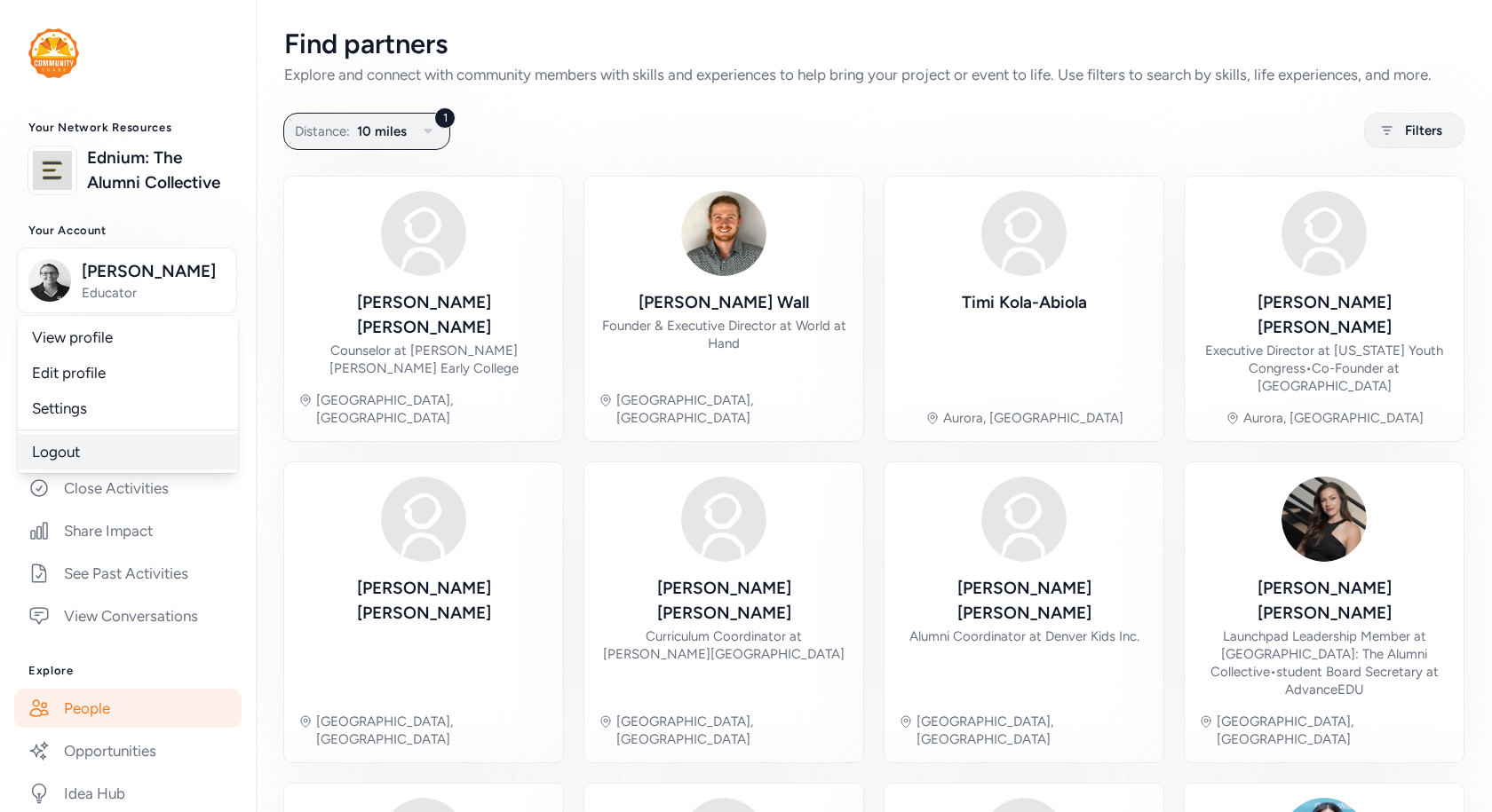
click at [62, 470] on link "Logout" at bounding box center [128, 452] width 220 height 35
